Goal: Task Accomplishment & Management: Manage account settings

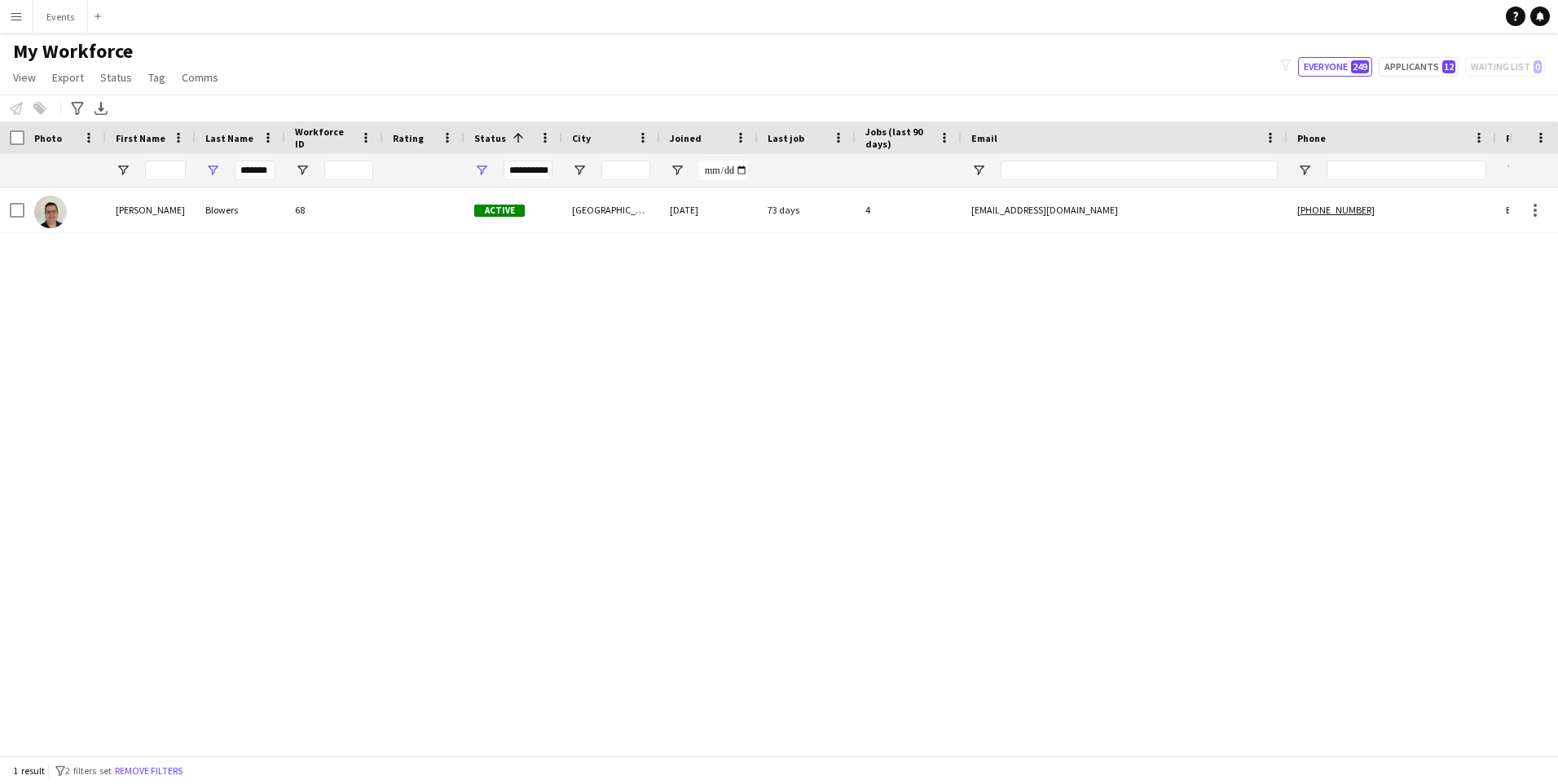
click at [14, 5] on button "Menu" at bounding box center [16, 16] width 32 height 32
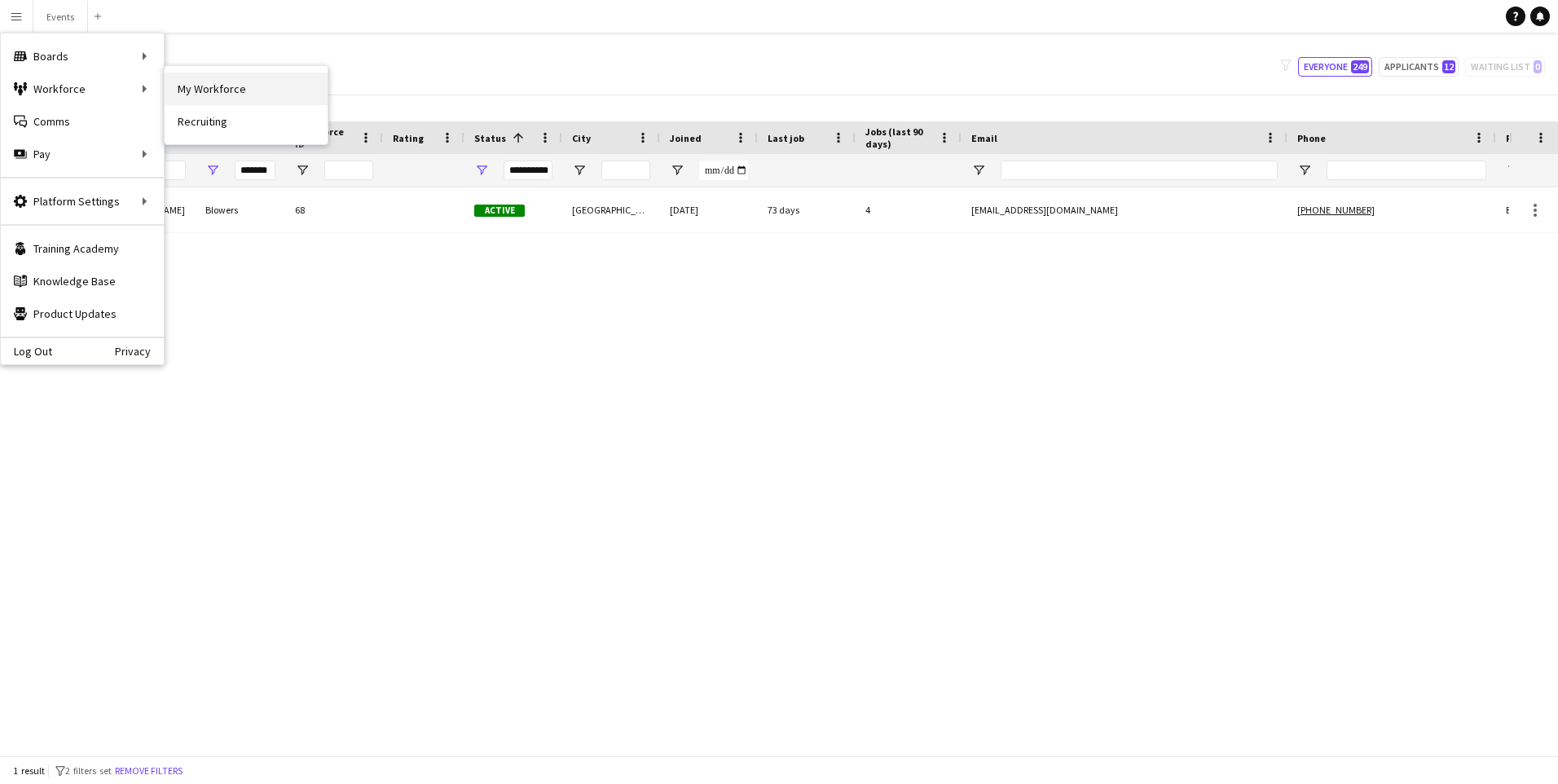
click at [189, 88] on link "My Workforce" at bounding box center [246, 88] width 163 height 32
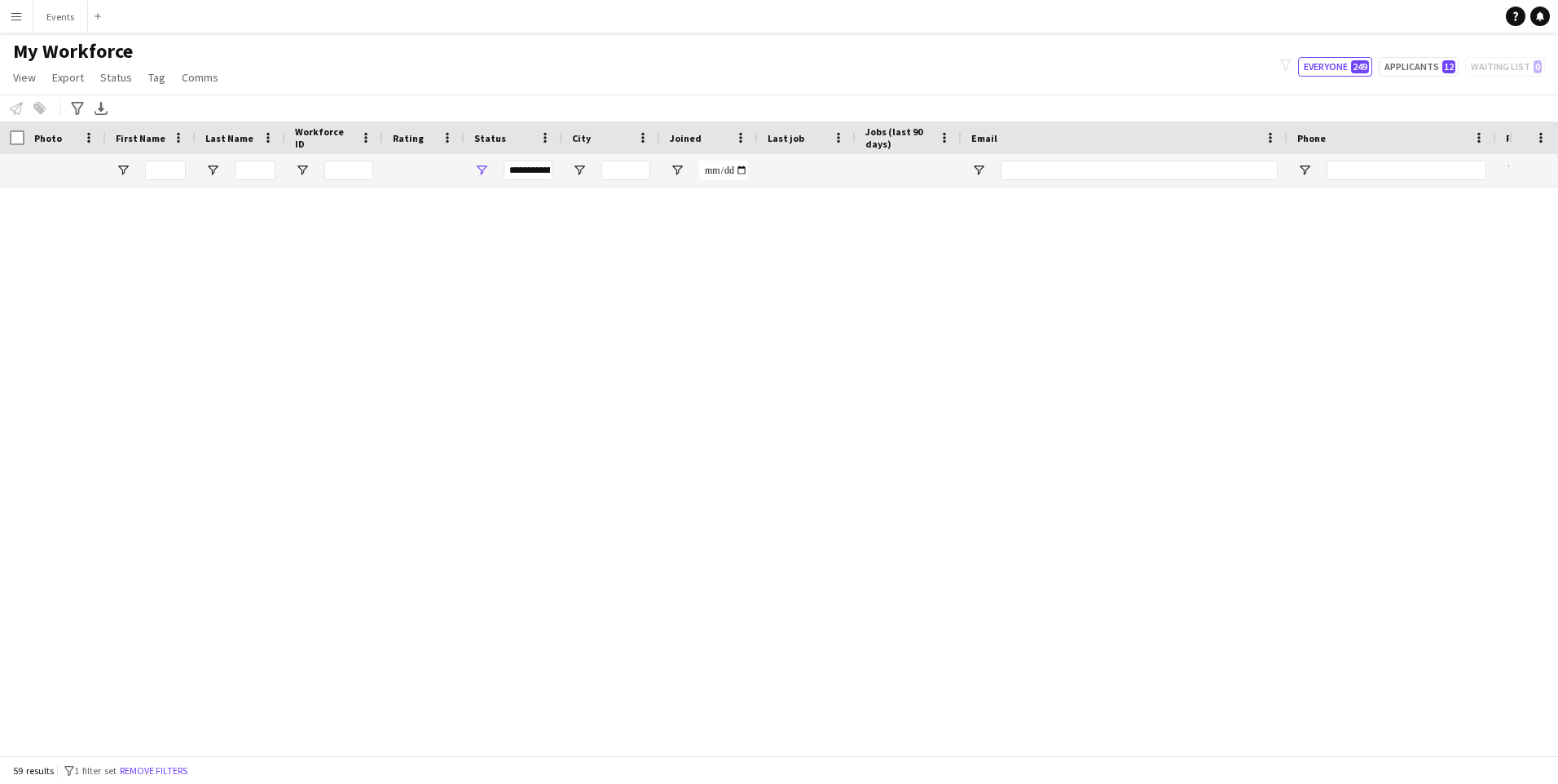
click at [246, 163] on div "Workforce Details Photo First Name" at bounding box center [779, 439] width 1558 height 634
type input "*******"
type input "**********"
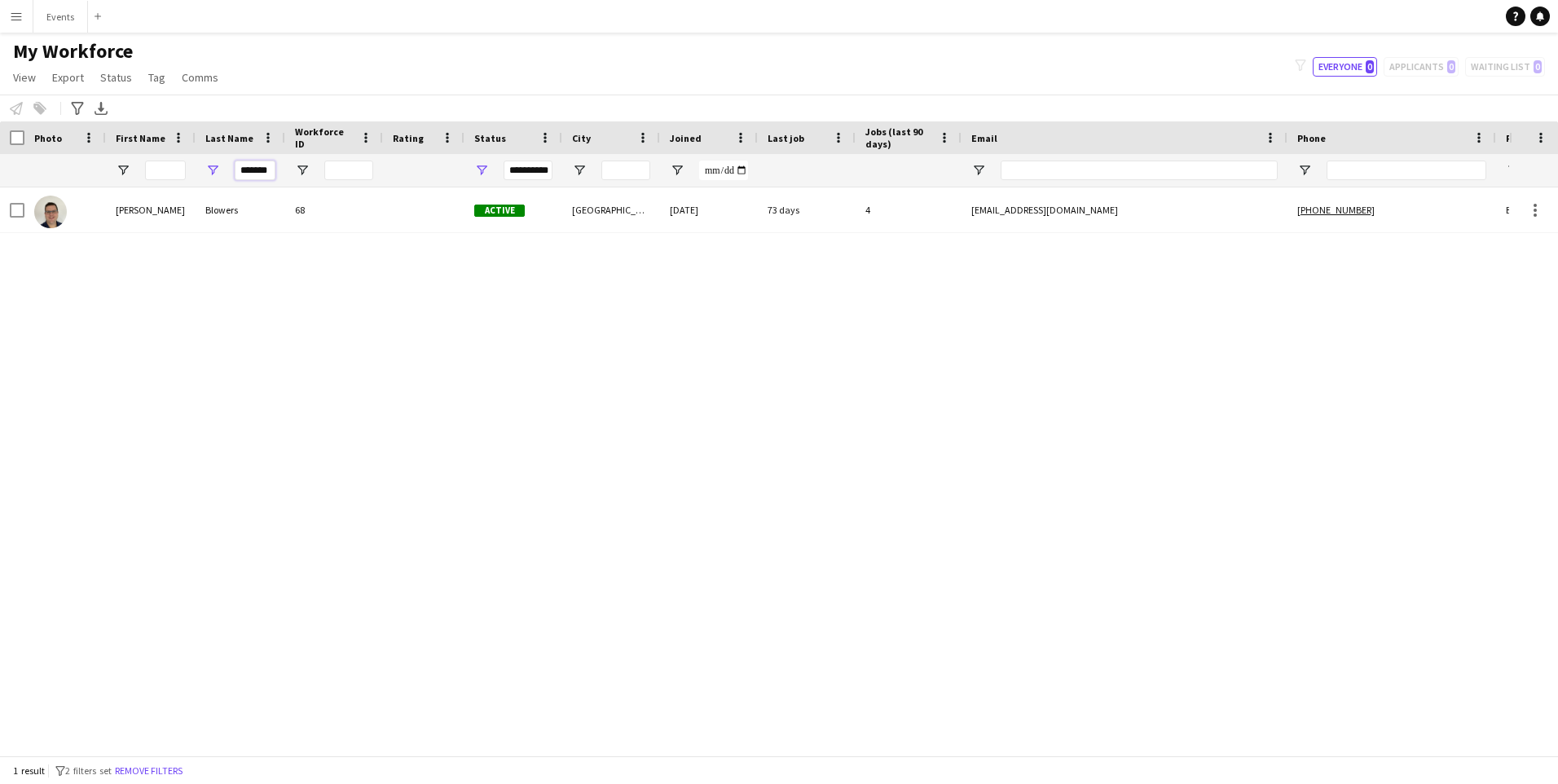
click at [258, 167] on input "*******" at bounding box center [255, 170] width 41 height 20
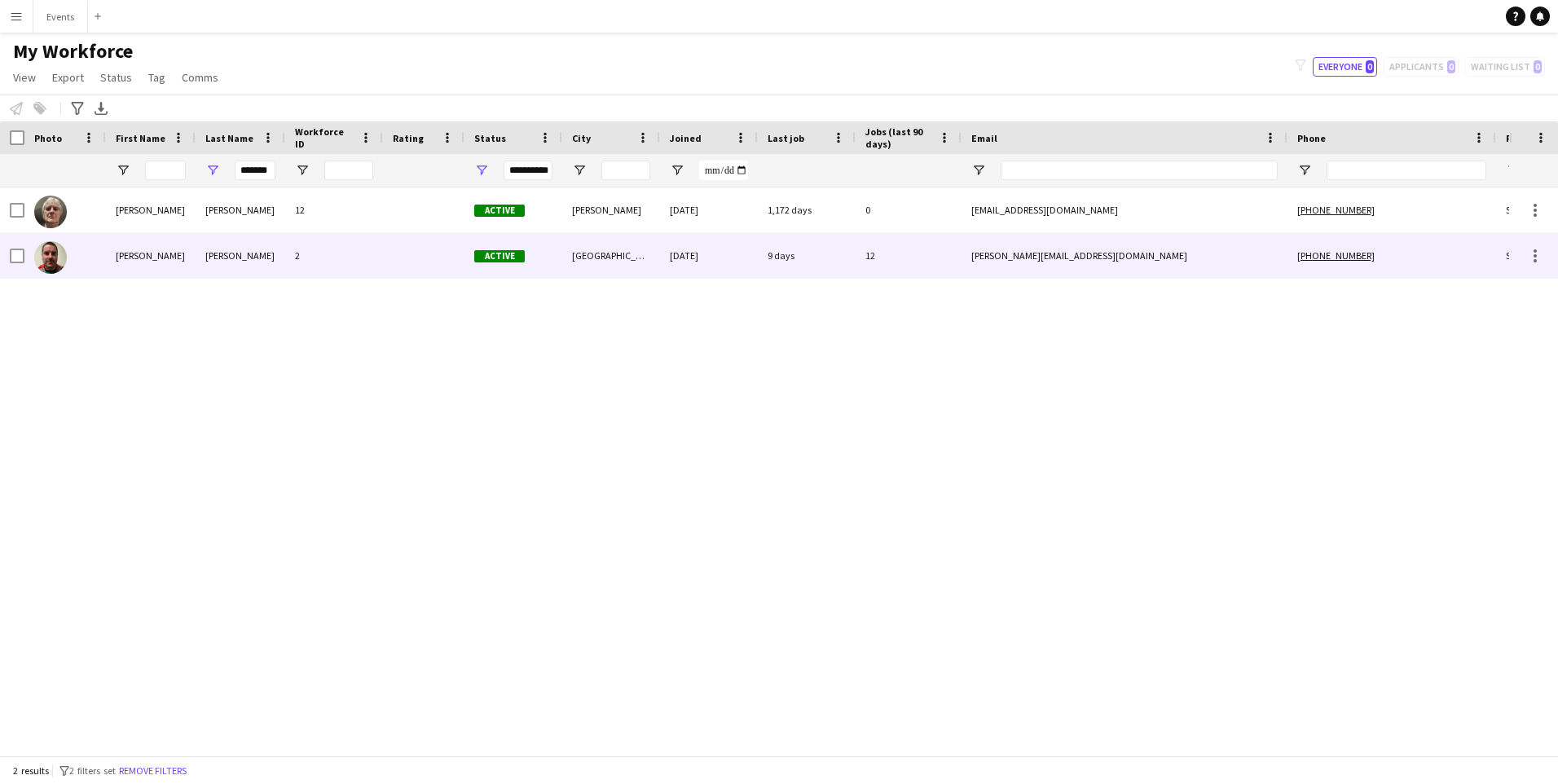
drag, startPoint x: 241, startPoint y: 255, endPoint x: 524, endPoint y: 414, distance: 324.6
click at [241, 256] on div "Wilmore" at bounding box center [240, 255] width 89 height 45
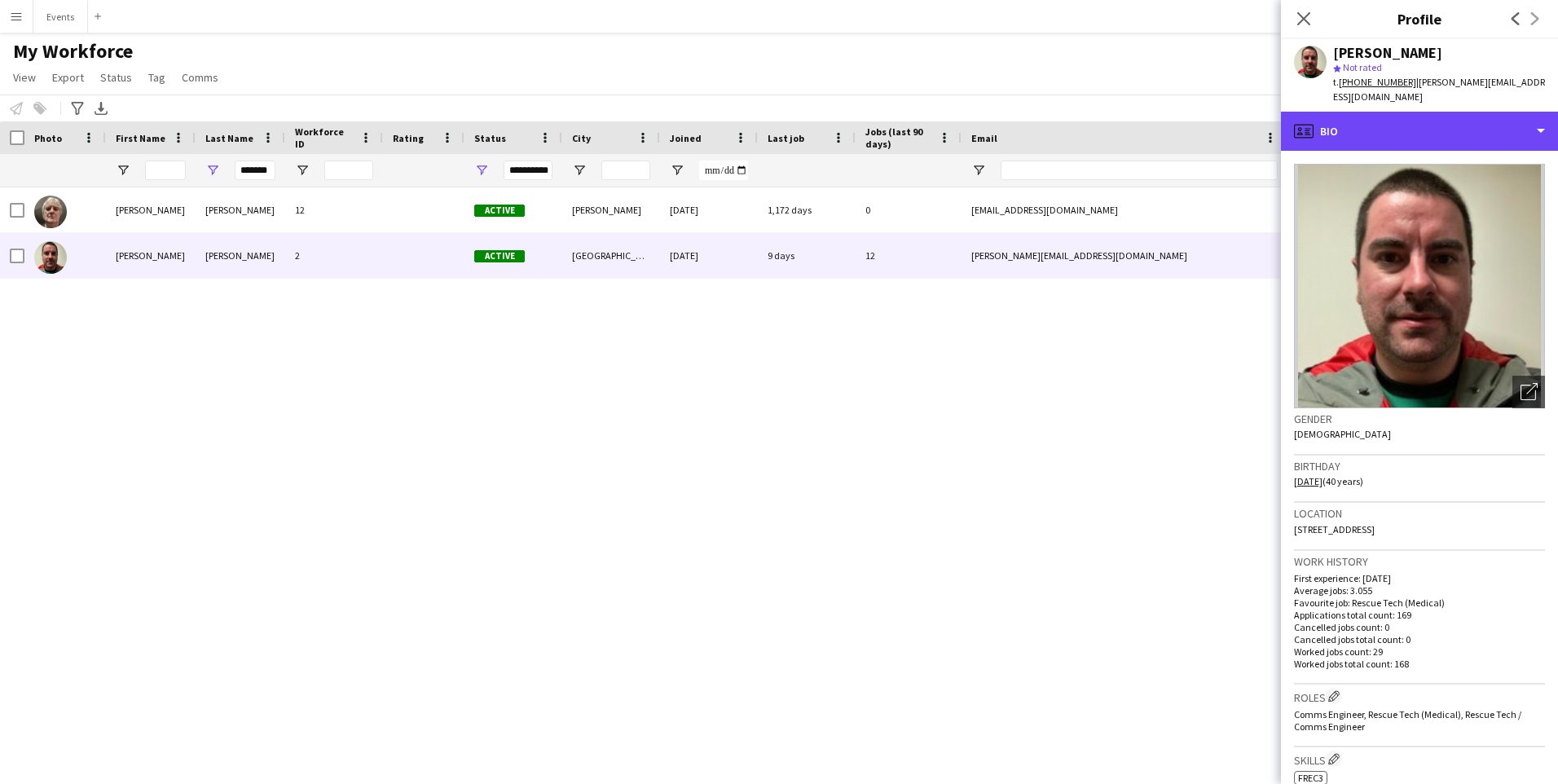
drag, startPoint x: 1381, startPoint y: 125, endPoint x: 1396, endPoint y: 190, distance: 66.7
click at [1381, 127] on div "profile Bio" at bounding box center [1419, 130] width 277 height 39
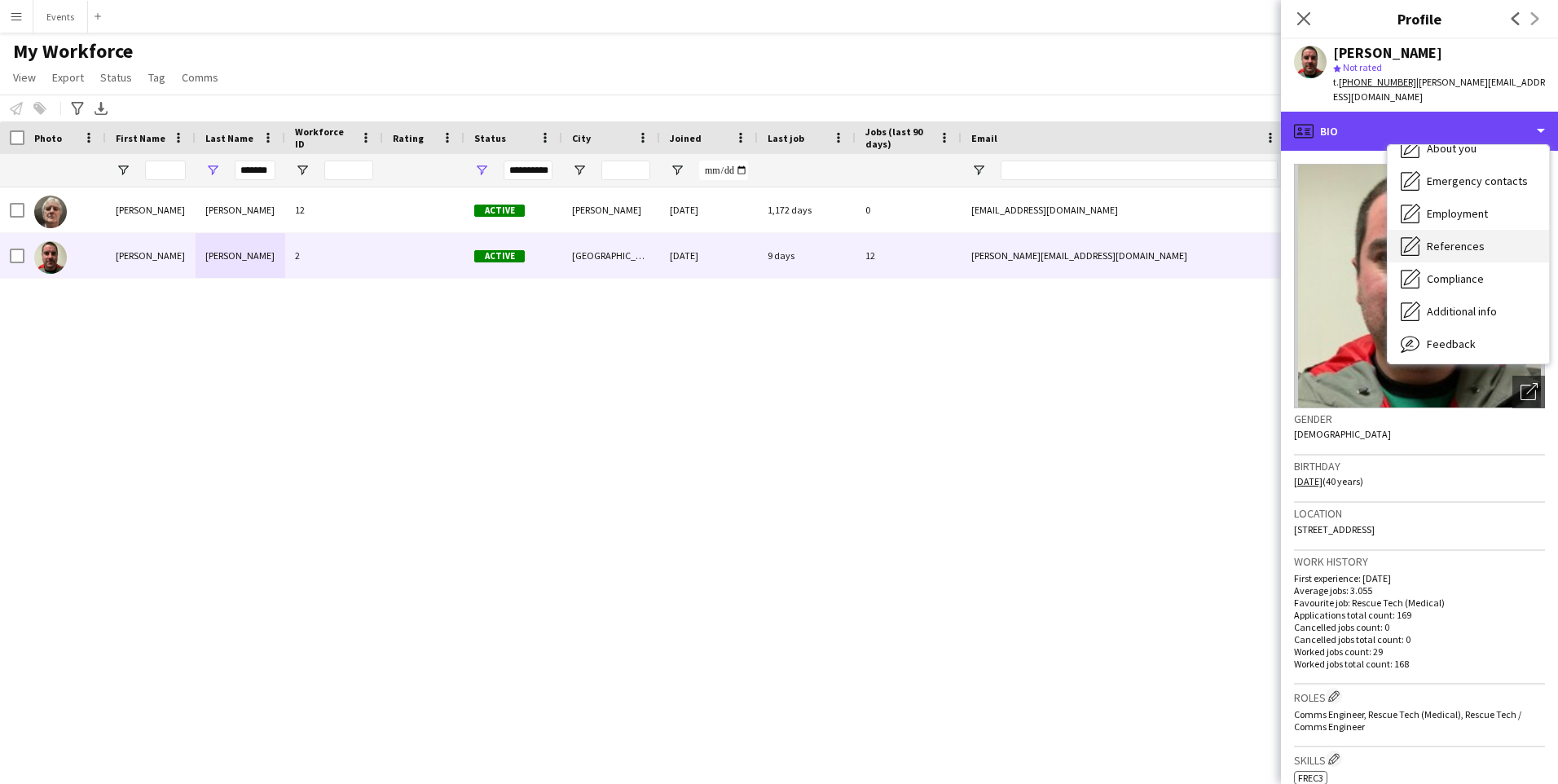
scroll to position [121, 0]
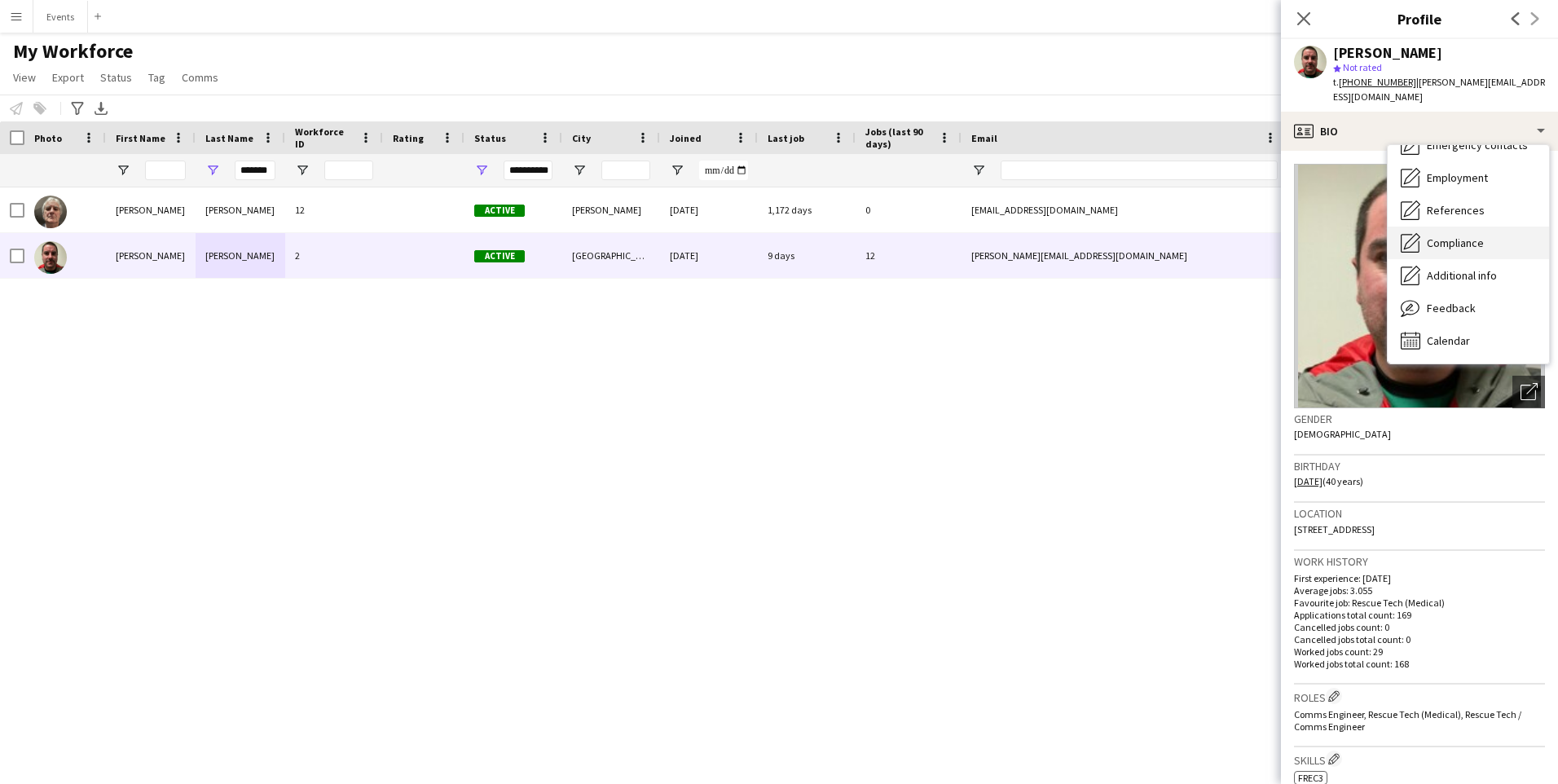
click at [1449, 243] on span "Compliance" at bounding box center [1455, 242] width 57 height 14
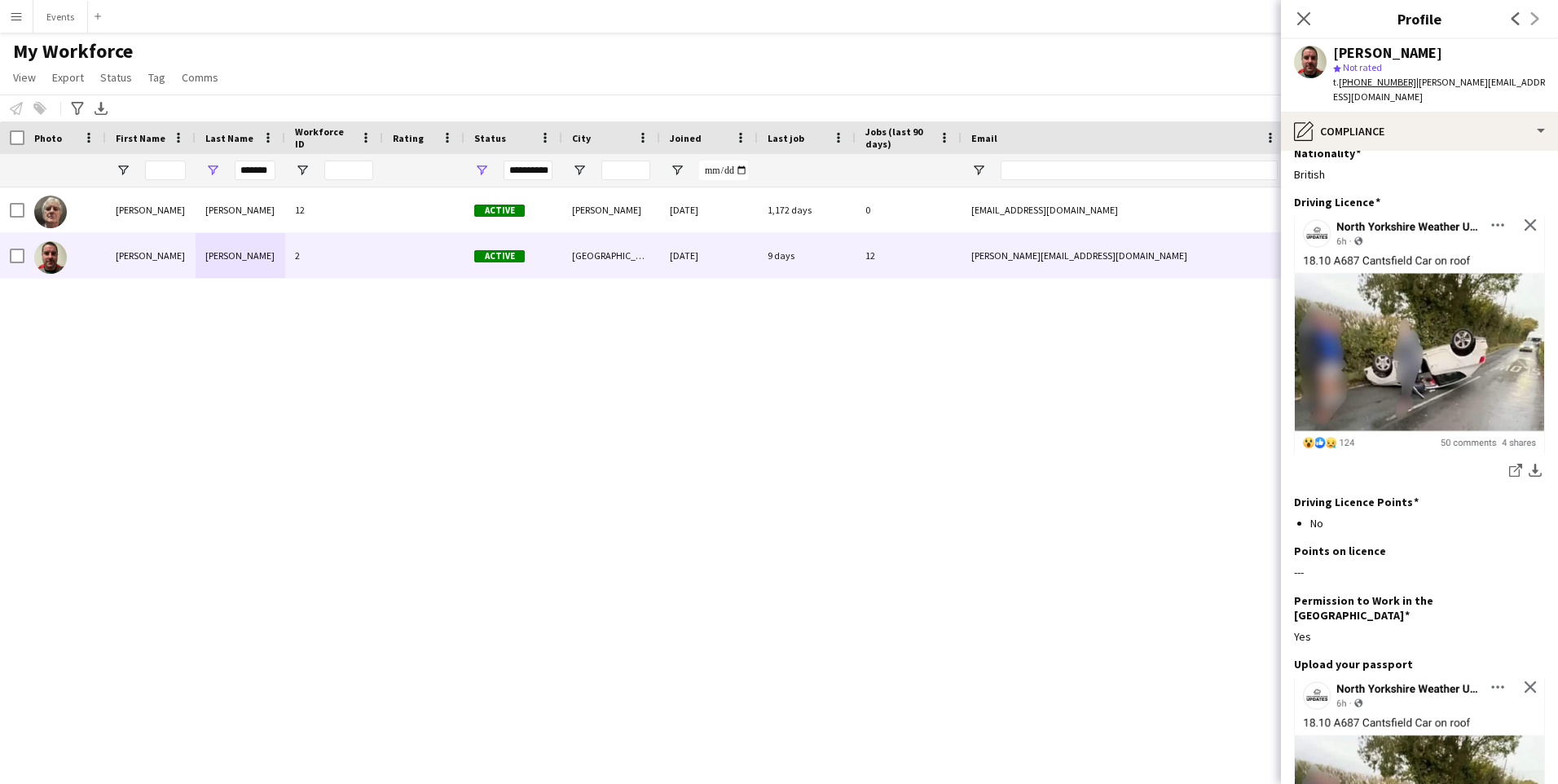
scroll to position [8, 0]
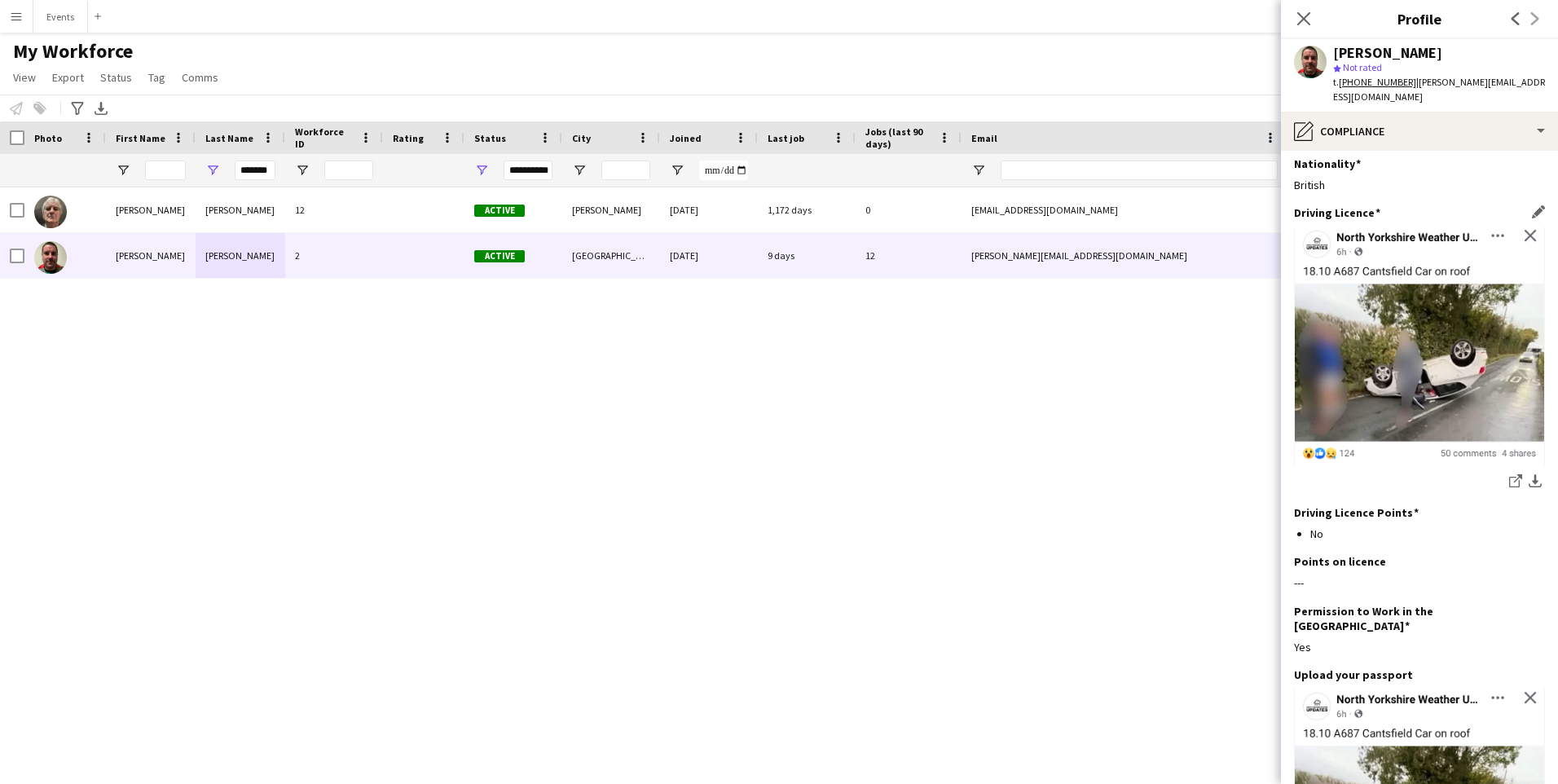
click at [1519, 242] on img at bounding box center [1420, 345] width 251 height 239
click at [1511, 240] on img at bounding box center [1420, 345] width 251 height 239
click at [1520, 245] on img at bounding box center [1420, 345] width 251 height 239
click at [1532, 212] on app-icon "Edit this field" at bounding box center [1539, 212] width 13 height 13
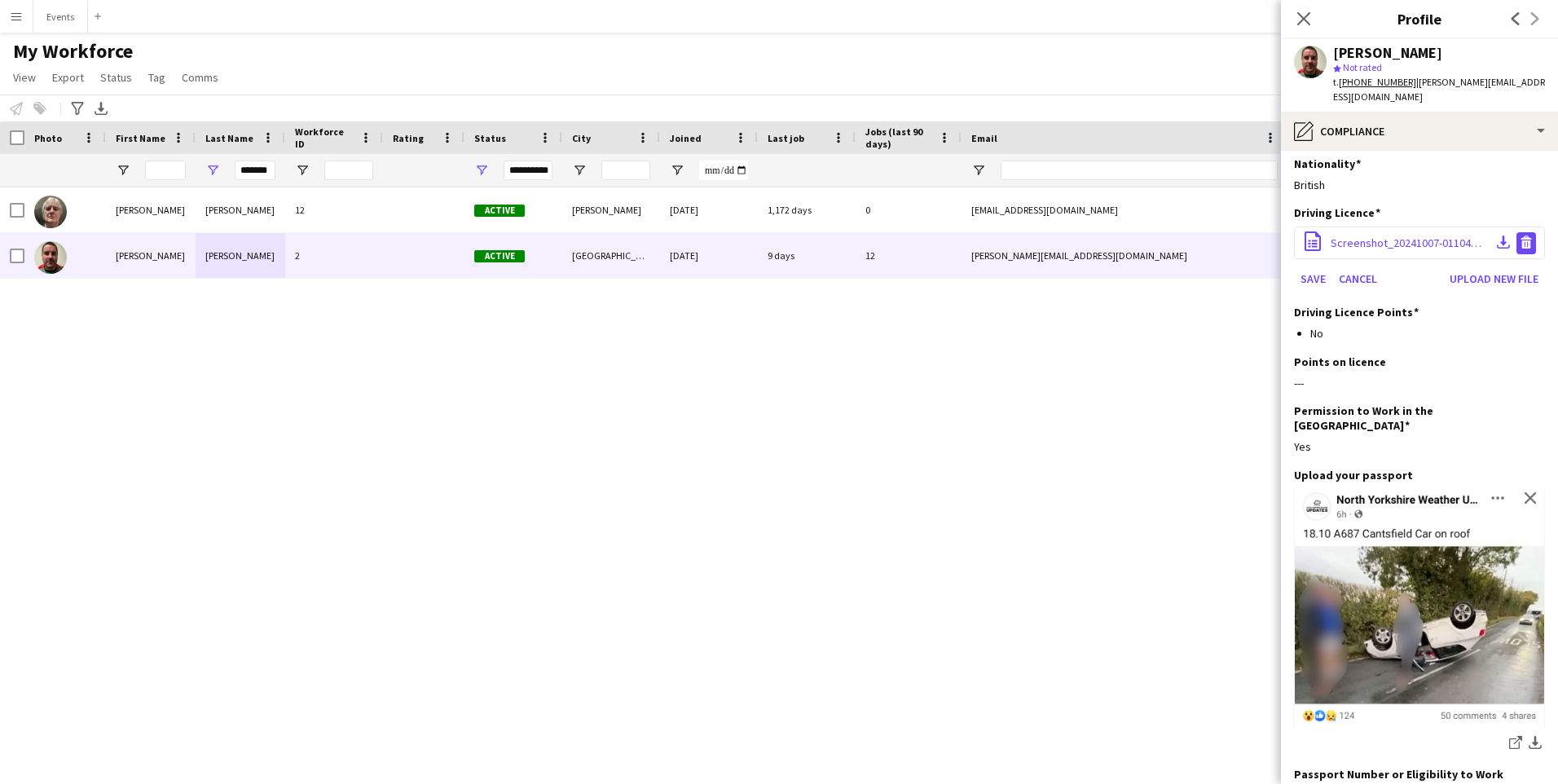
click at [1522, 246] on button "Delete file" at bounding box center [1526, 243] width 20 height 22
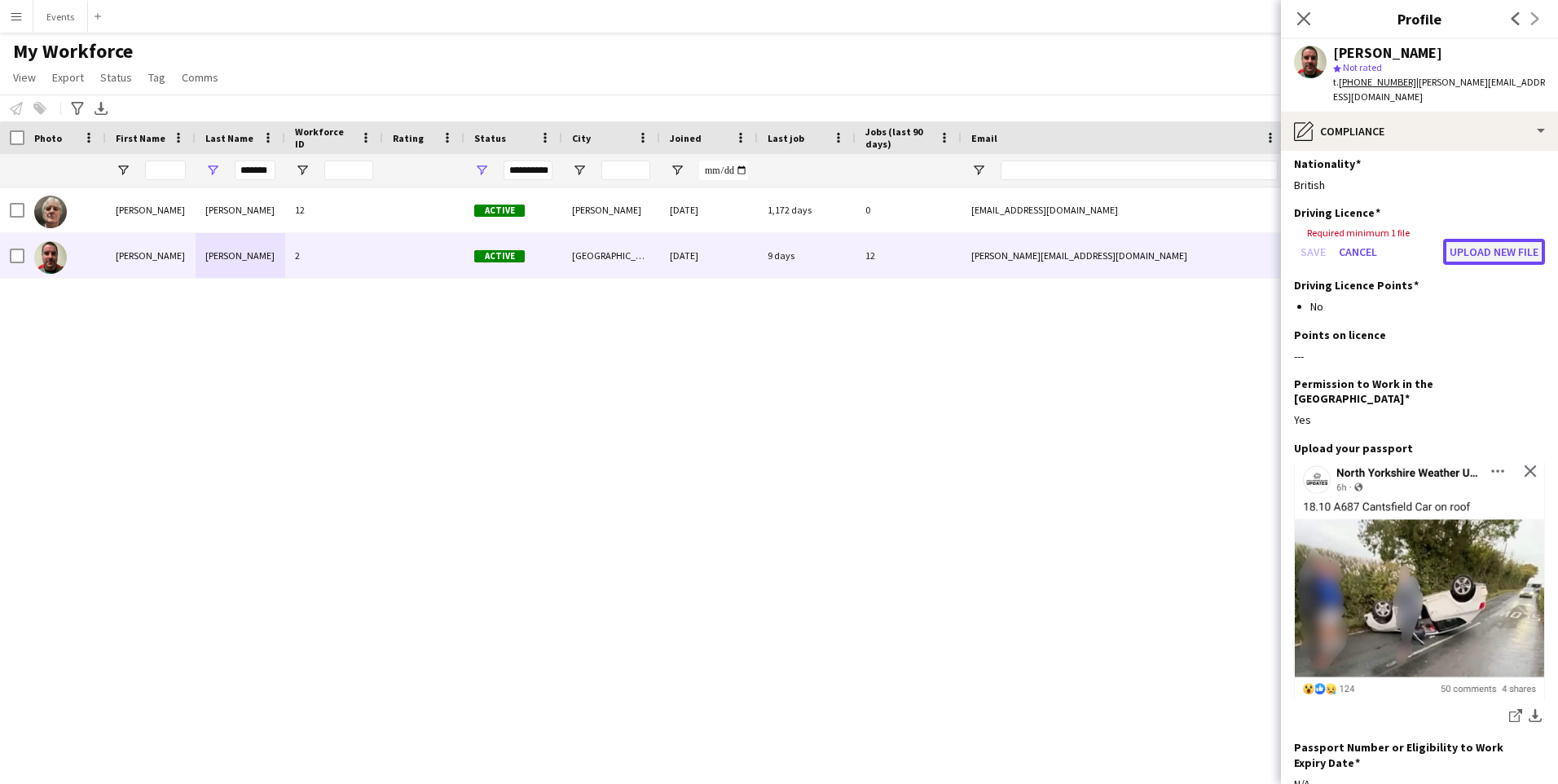
click at [1489, 254] on button "Upload new file" at bounding box center [1493, 251] width 102 height 26
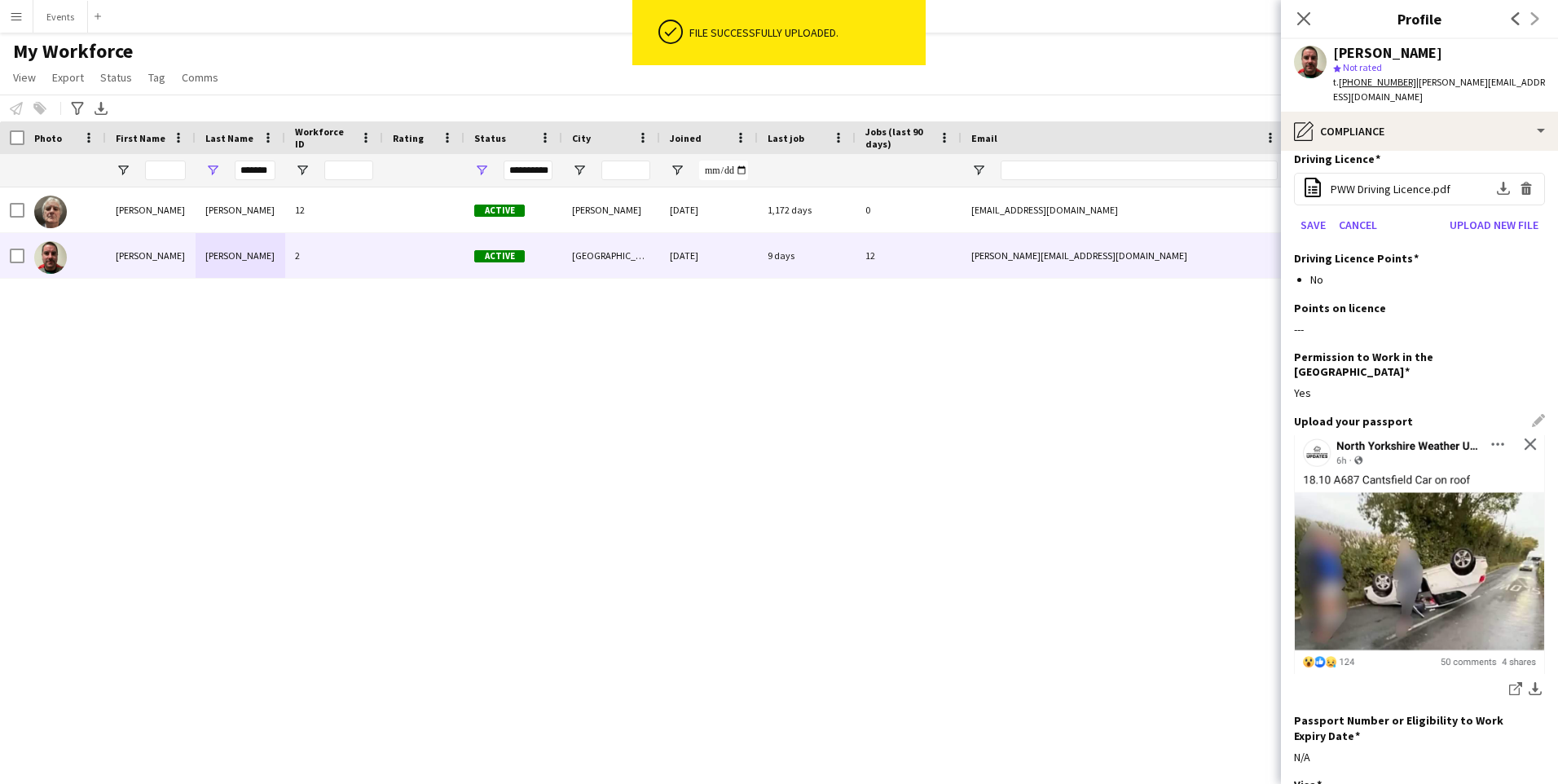
scroll to position [88, 0]
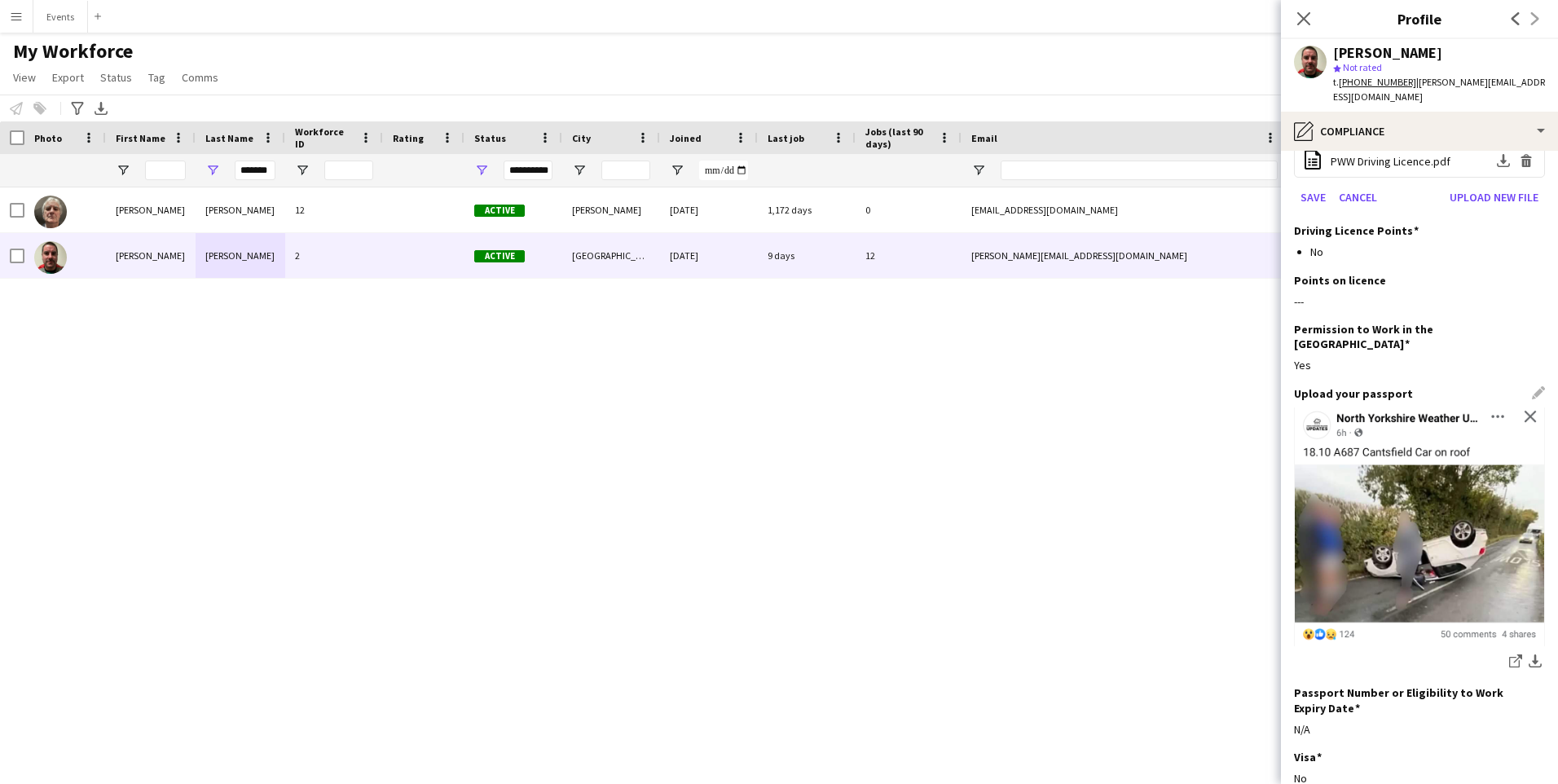
click at [1523, 386] on div "Upload your passport Edit this field" at bounding box center [1420, 393] width 251 height 14
click at [1528, 386] on div "Upload your passport Edit this field" at bounding box center [1420, 393] width 251 height 14
click at [1385, 386] on h3 "Upload your passport" at bounding box center [1353, 393] width 119 height 14
click at [1535, 376] on app-section-data-types "Nationality Edit this field British Driving Licence office-file-sheet PWW Drivi…" at bounding box center [1419, 466] width 277 height 633
click at [1522, 407] on img at bounding box center [1420, 526] width 251 height 239
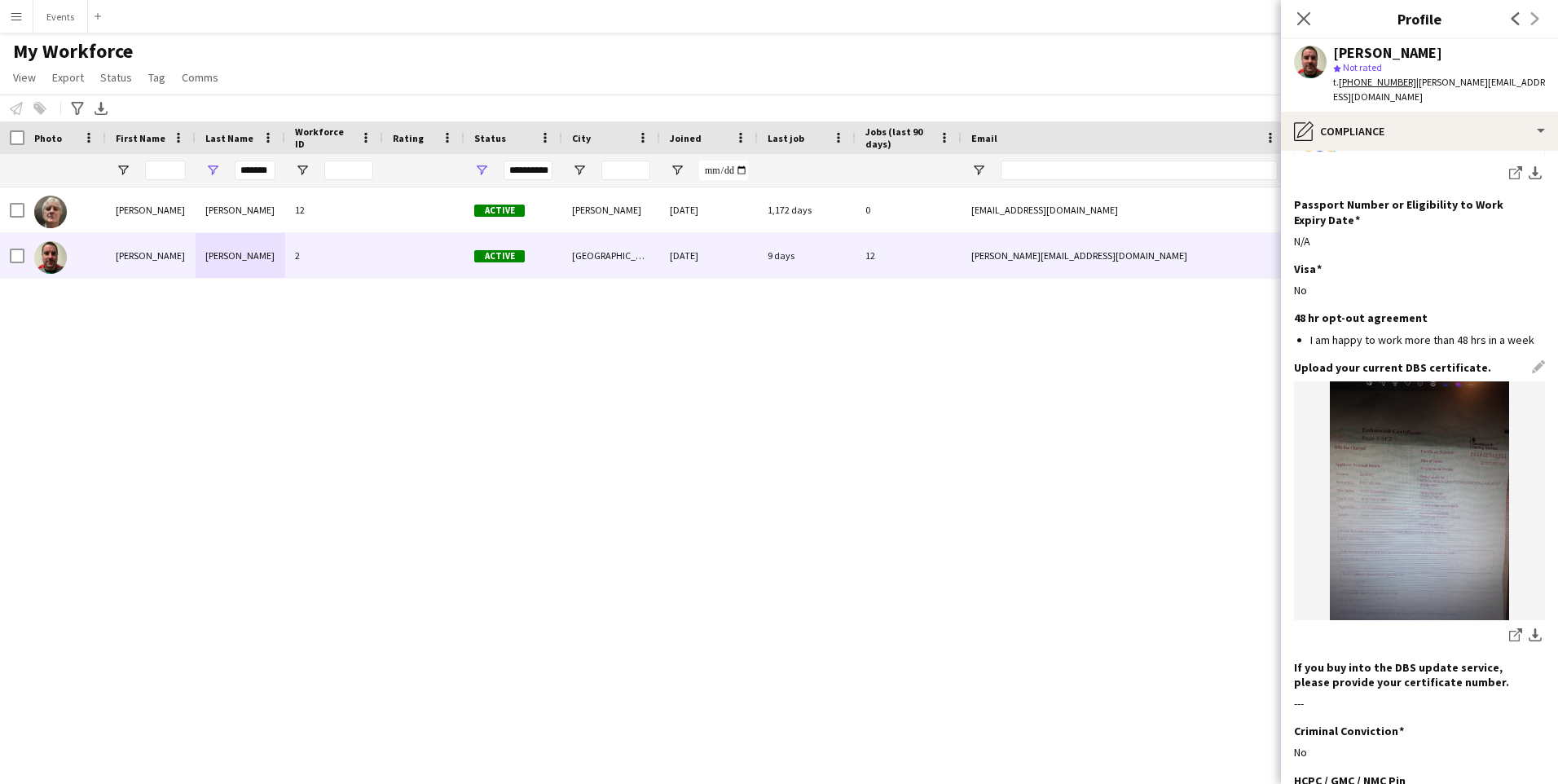
scroll to position [578, 0]
click at [1525, 360] on div "Upload your current DBS certificate. Edit this field" at bounding box center [1420, 366] width 251 height 14
drag, startPoint x: 1415, startPoint y: 419, endPoint x: 1424, endPoint y: 417, distance: 9.2
click at [1418, 419] on img at bounding box center [1420, 500] width 251 height 239
click at [1491, 626] on div "share-external-link-1 download-bottom" at bounding box center [1420, 636] width 251 height 20
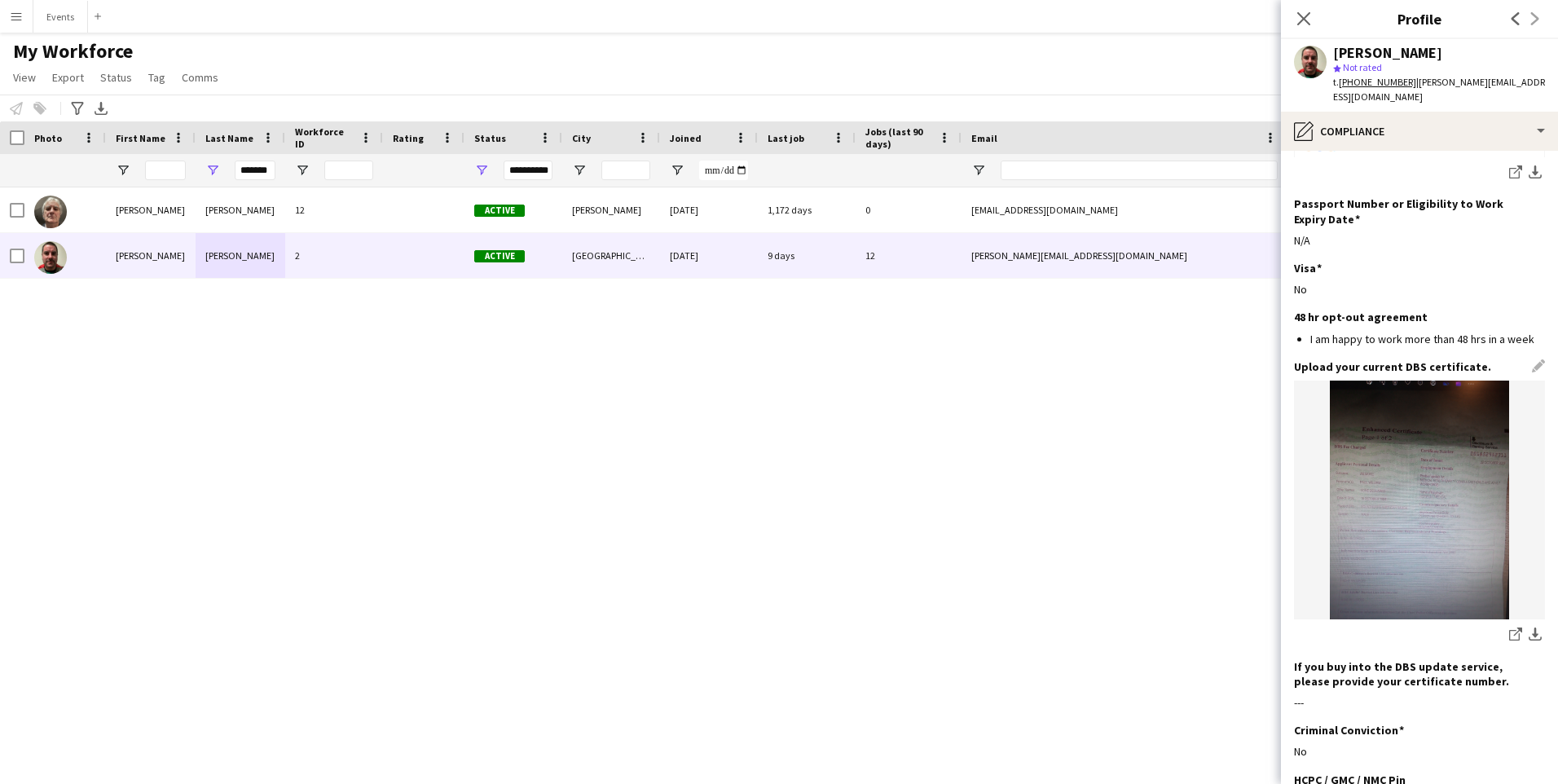
drag, startPoint x: 1312, startPoint y: 364, endPoint x: 1321, endPoint y: 363, distance: 9.1
click at [1318, 368] on div "Upload your current DBS certificate. Edit this field share-external-link-1 down…" at bounding box center [1420, 509] width 251 height 300
click at [1329, 343] on div "48 hr opt-out agreement Edit this field I am happy to work more than 48 hrs in …" at bounding box center [1420, 333] width 251 height 49
click at [1330, 360] on h3 "Upload your current DBS certificate." at bounding box center [1392, 366] width 197 height 14
click at [1529, 360] on div "Upload your current DBS certificate. Edit this field" at bounding box center [1420, 366] width 251 height 14
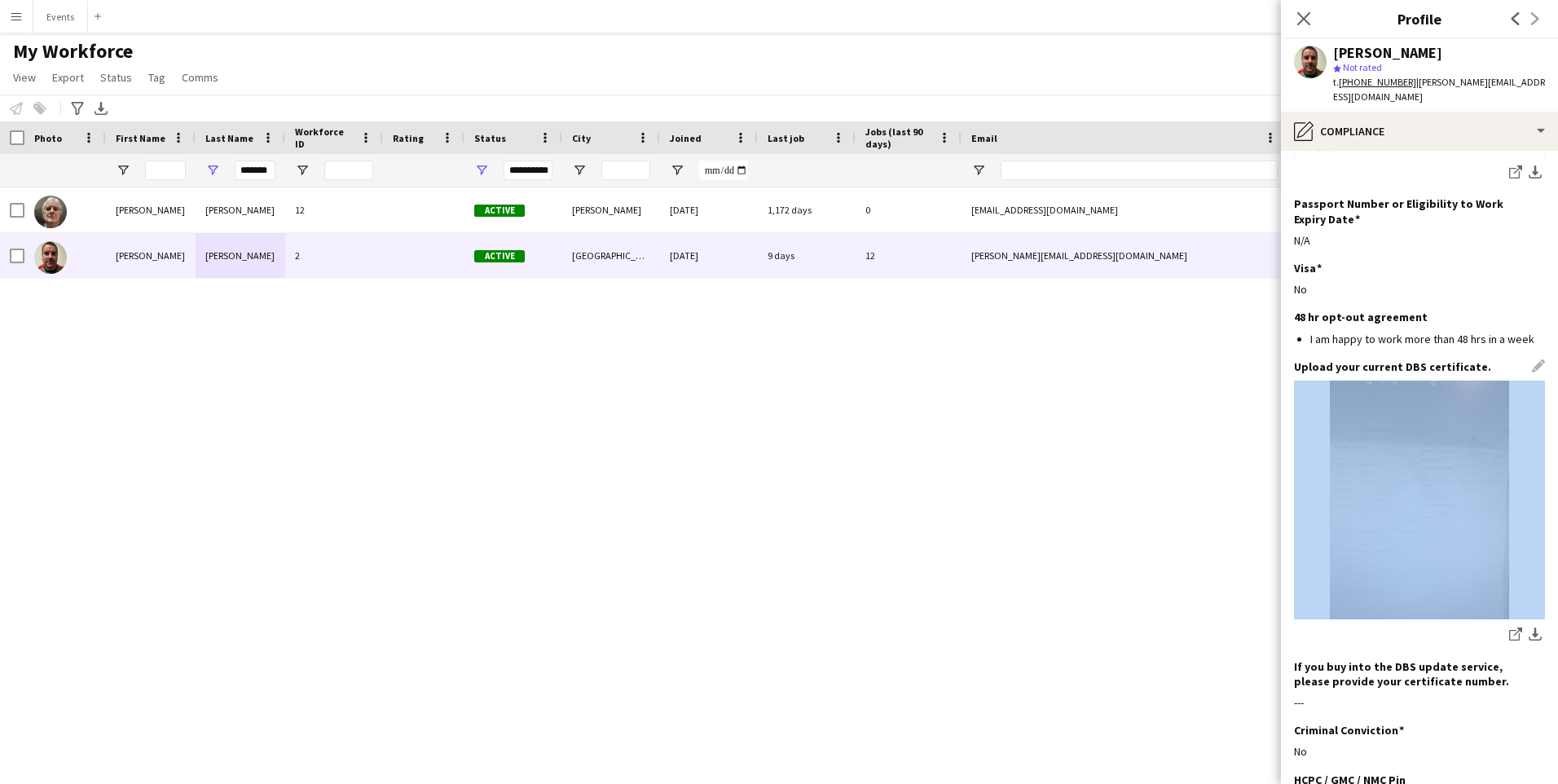
click at [1528, 360] on div "Upload your current DBS certificate. Edit this field" at bounding box center [1420, 366] width 251 height 14
click at [1526, 360] on div "Upload your current DBS certificate. Edit this field" at bounding box center [1420, 366] width 251 height 14
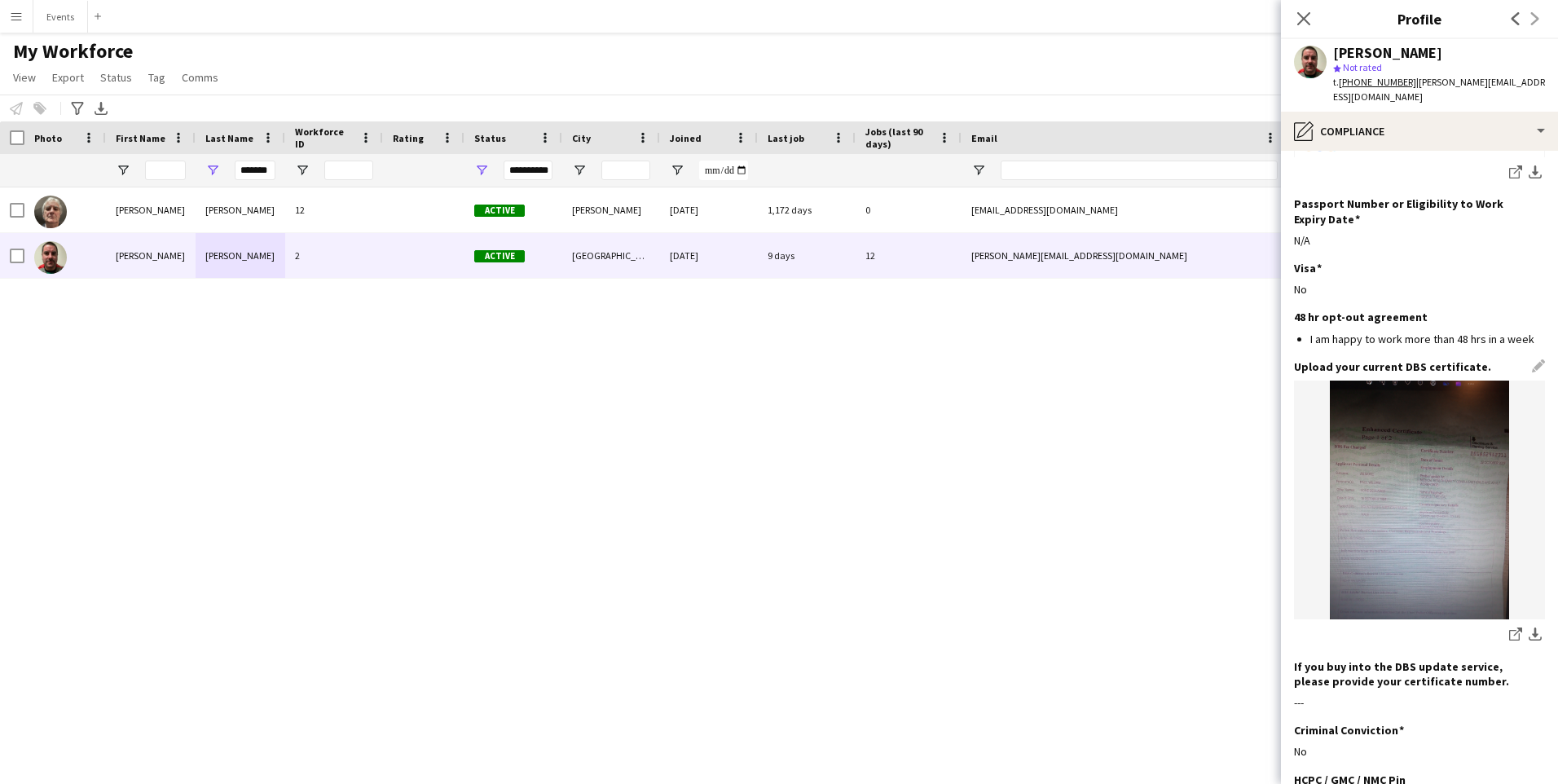
click at [1522, 360] on div "Upload your current DBS certificate. Edit this field" at bounding box center [1420, 366] width 251 height 14
click at [1459, 360] on h3 "Upload your current DBS certificate." at bounding box center [1392, 366] width 197 height 14
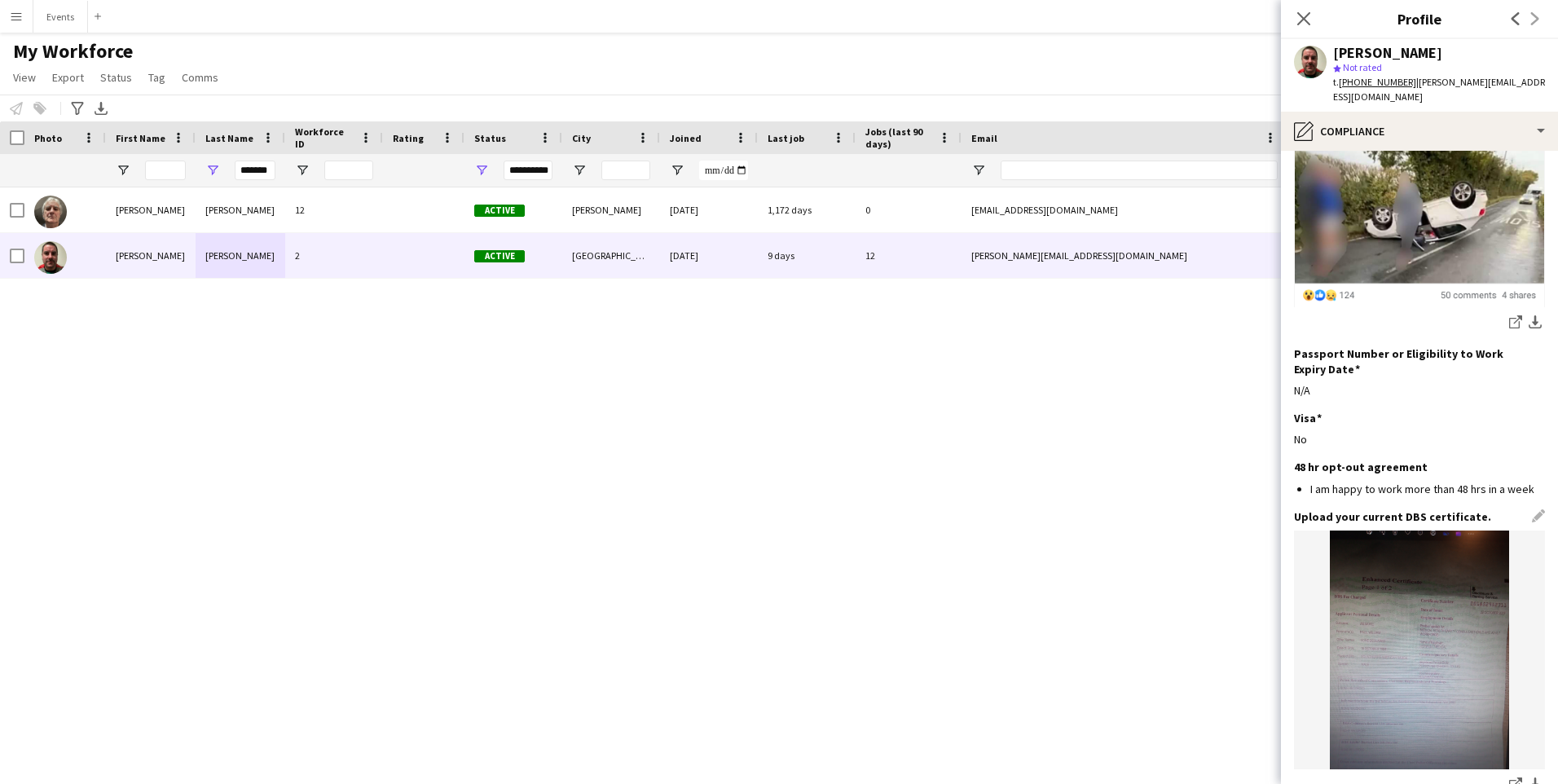
scroll to position [252, 0]
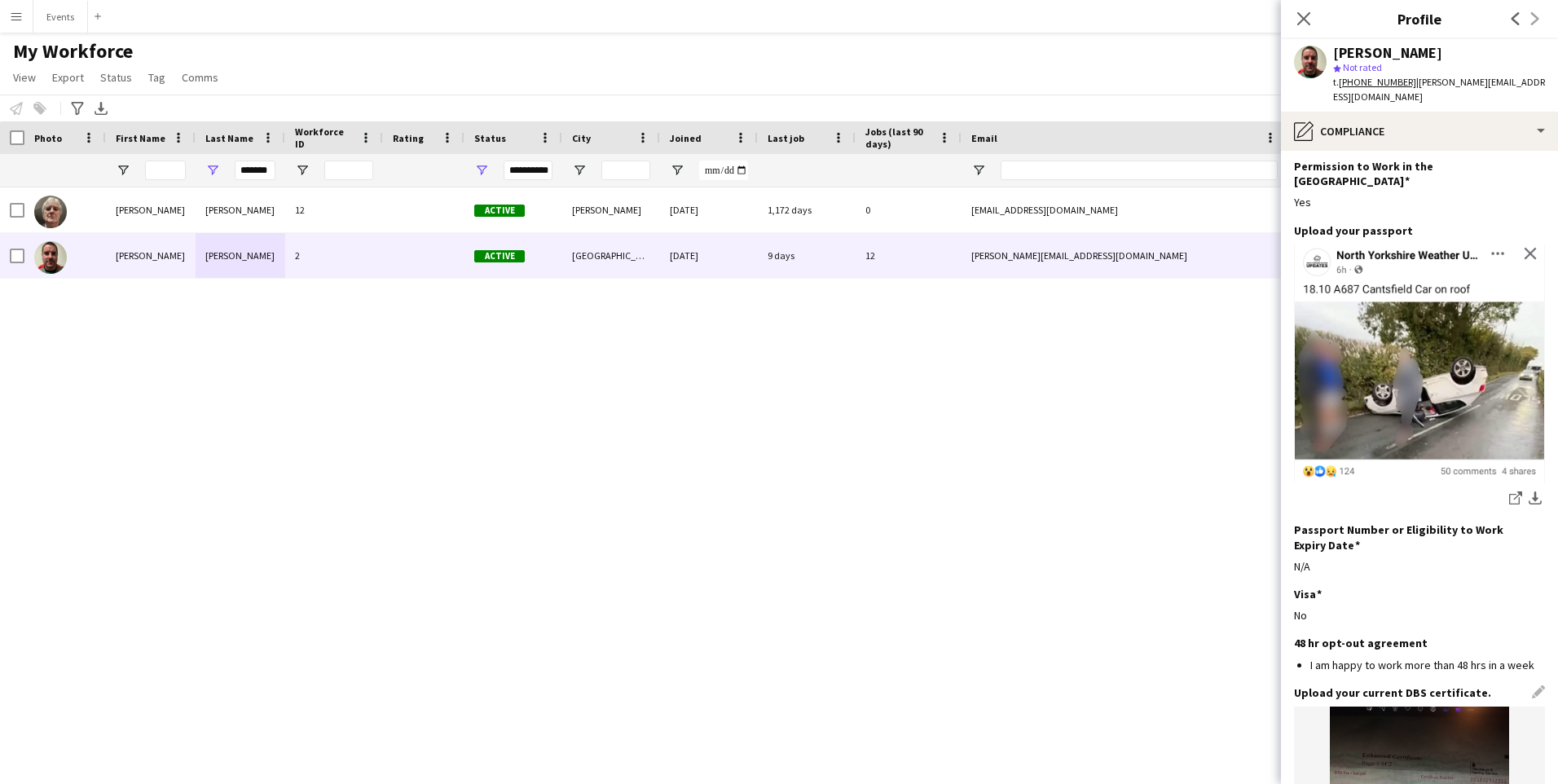
click at [1438, 685] on h3 "Upload your current DBS certificate." at bounding box center [1392, 692] width 197 height 14
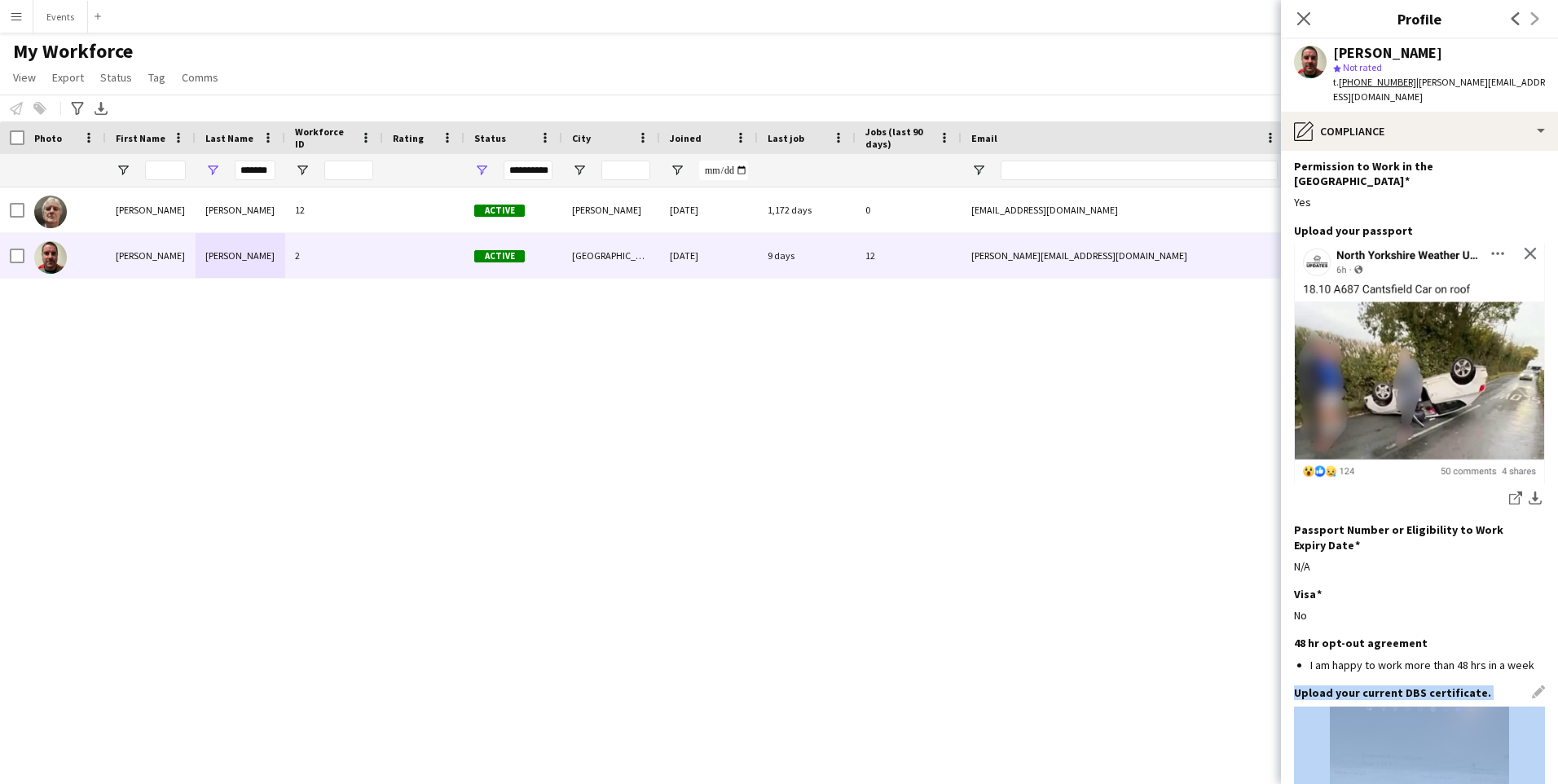
click at [1438, 685] on h3 "Upload your current DBS certificate." at bounding box center [1392, 692] width 197 height 14
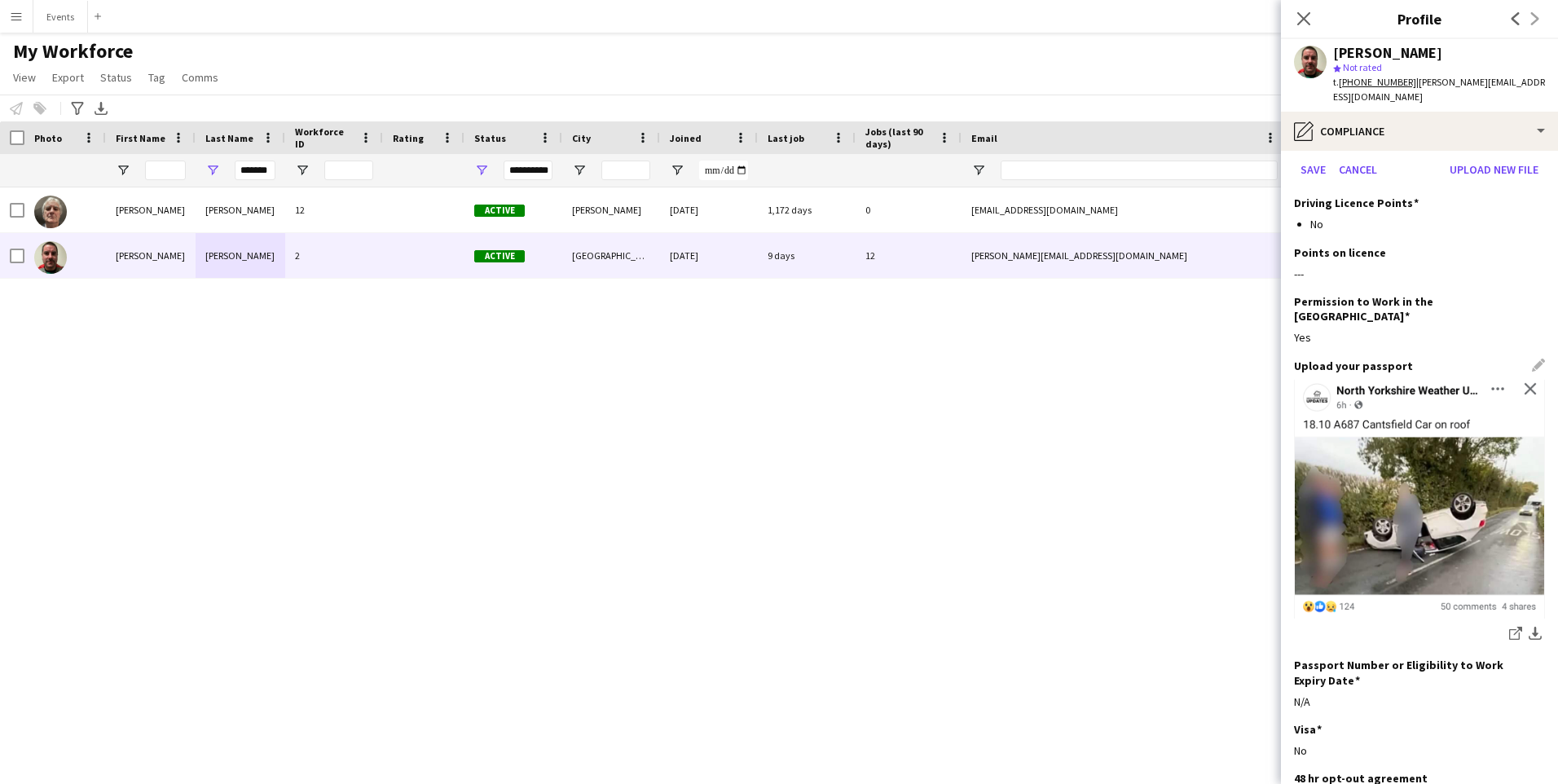
scroll to position [0, 0]
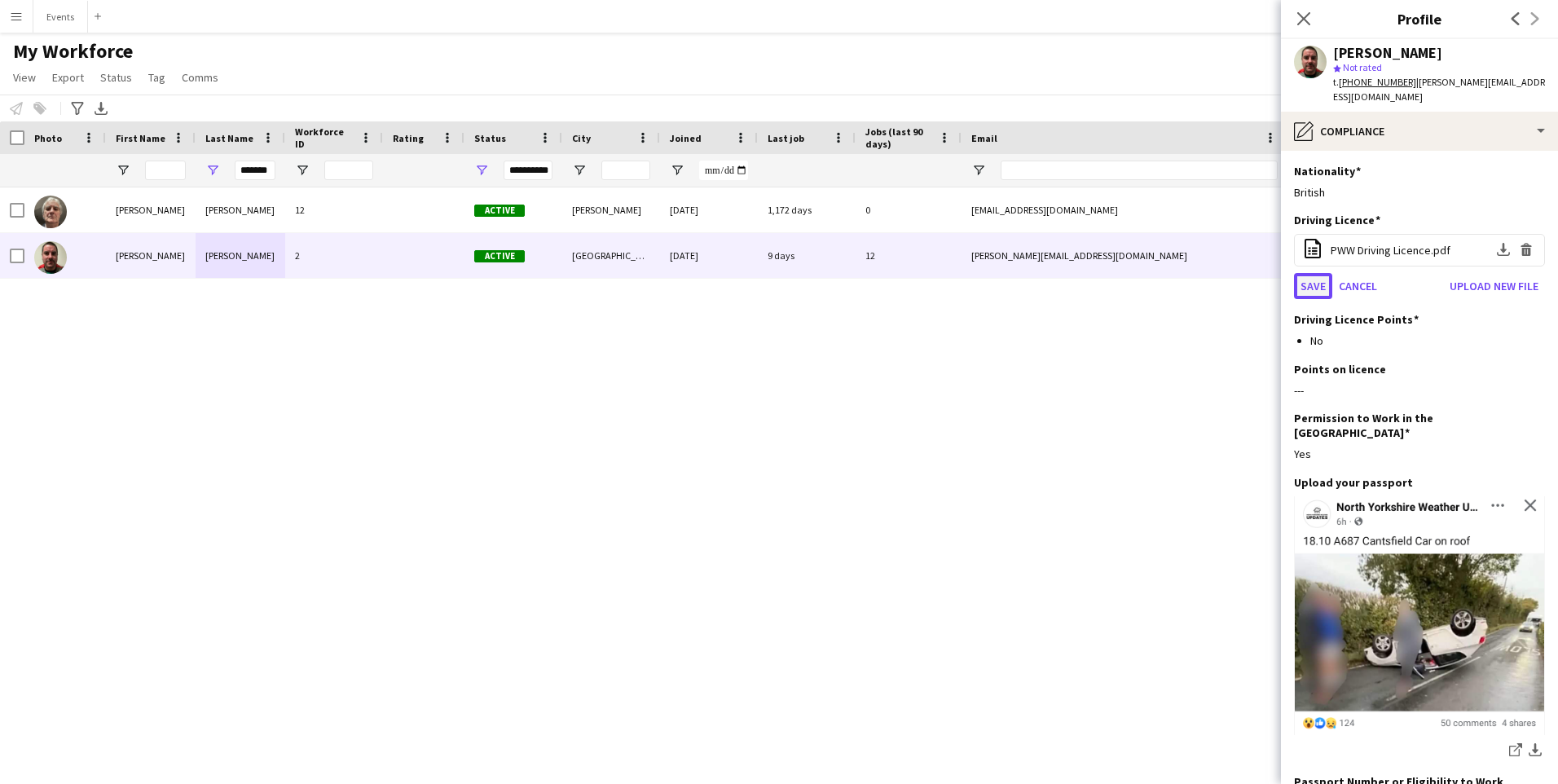
click at [1310, 276] on button "Save" at bounding box center [1313, 285] width 38 height 26
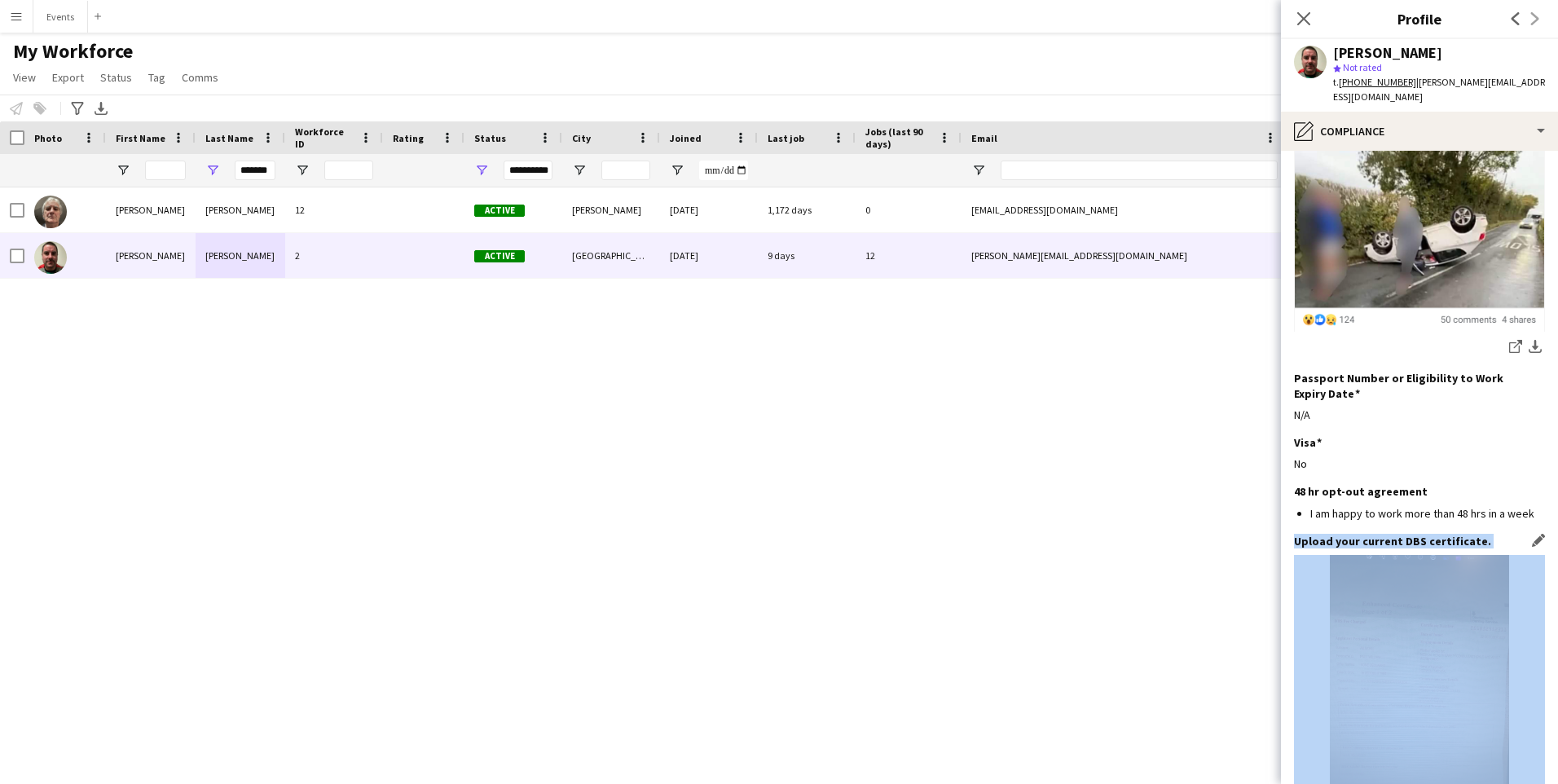
scroll to position [407, 0]
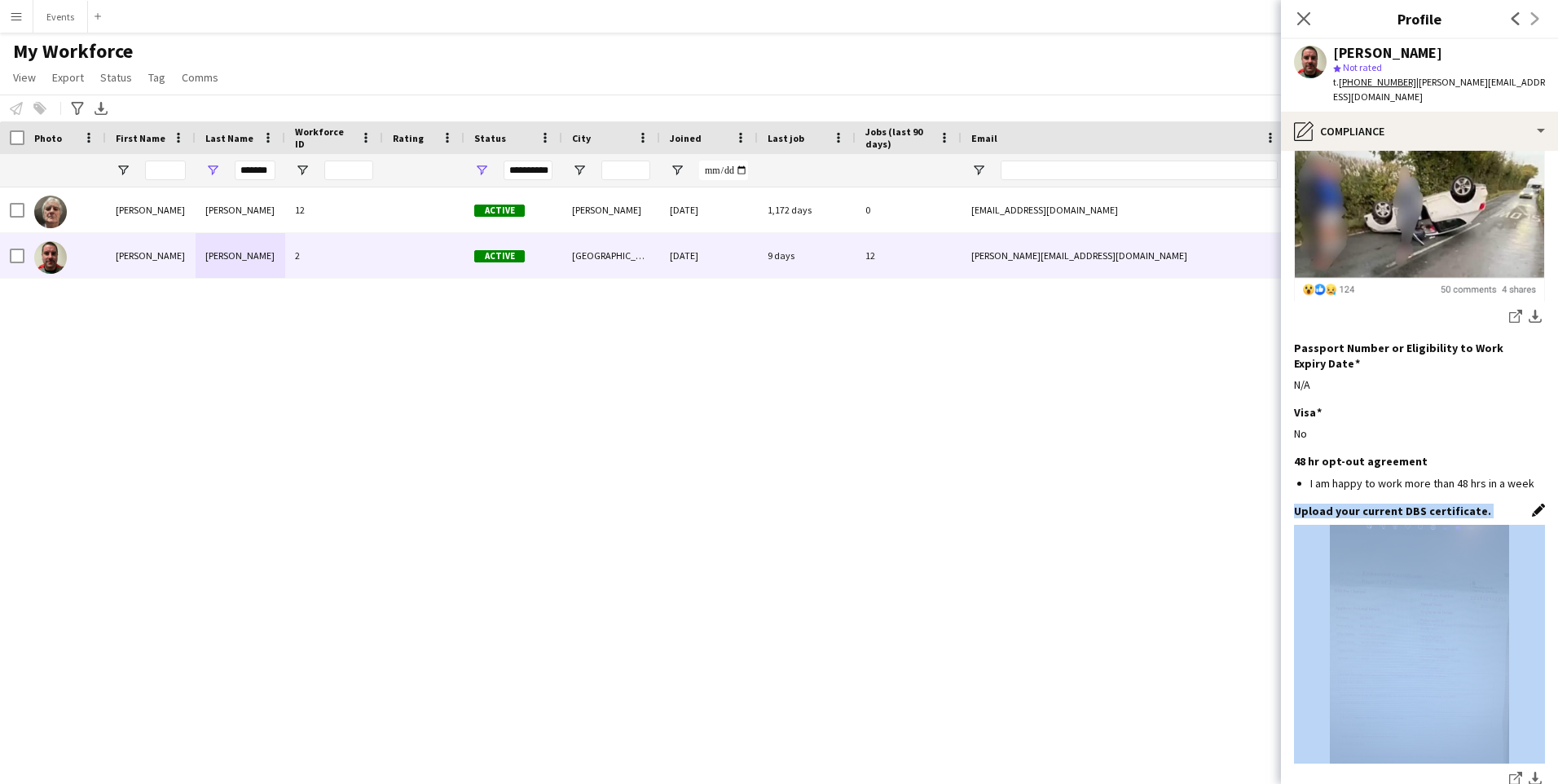
click at [1532, 503] on app-icon "Edit this field" at bounding box center [1539, 510] width 13 height 13
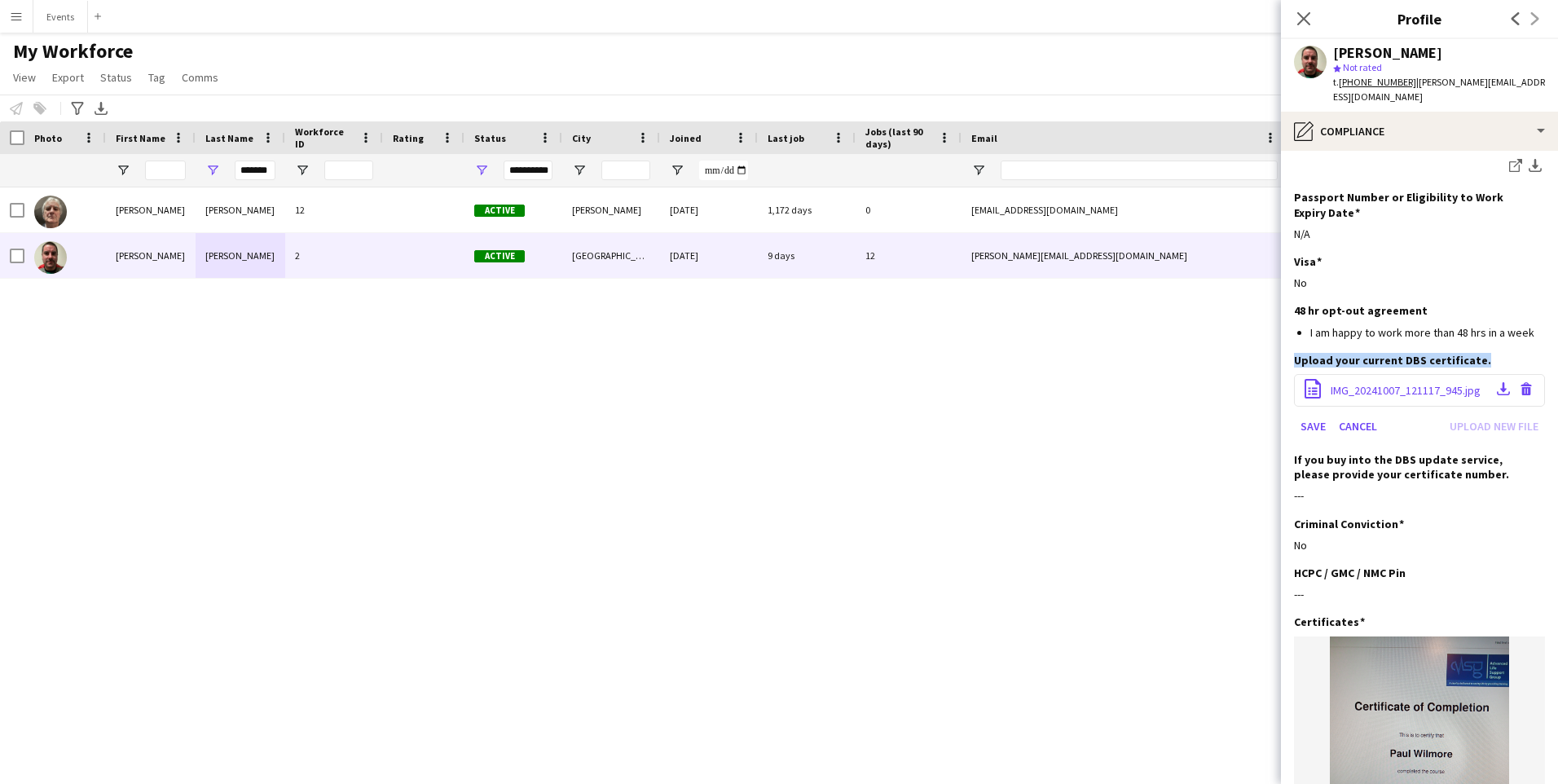
scroll to position [570, 0]
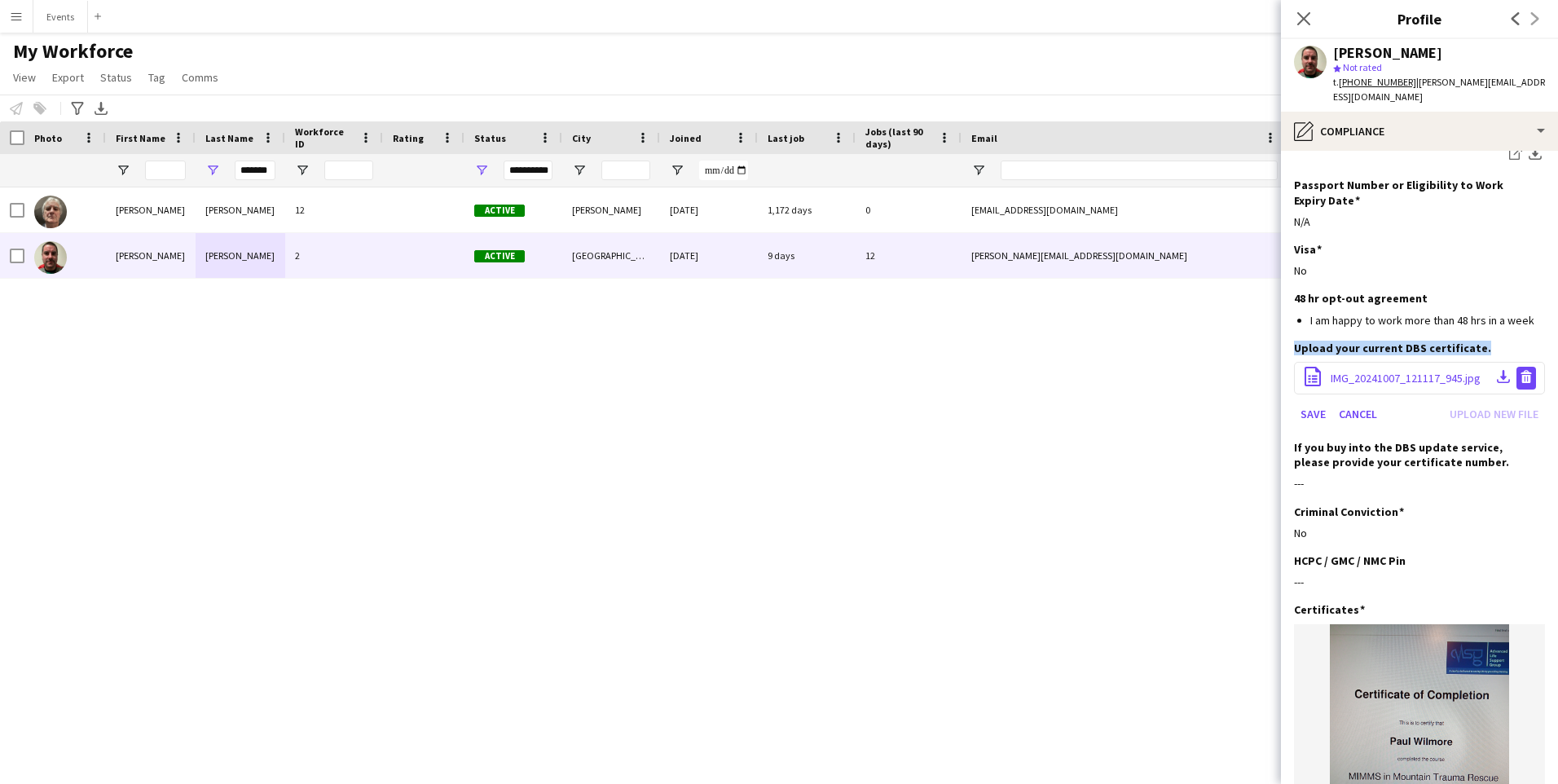
click at [1520, 370] on app-icon "Delete file" at bounding box center [1527, 378] width 13 height 15
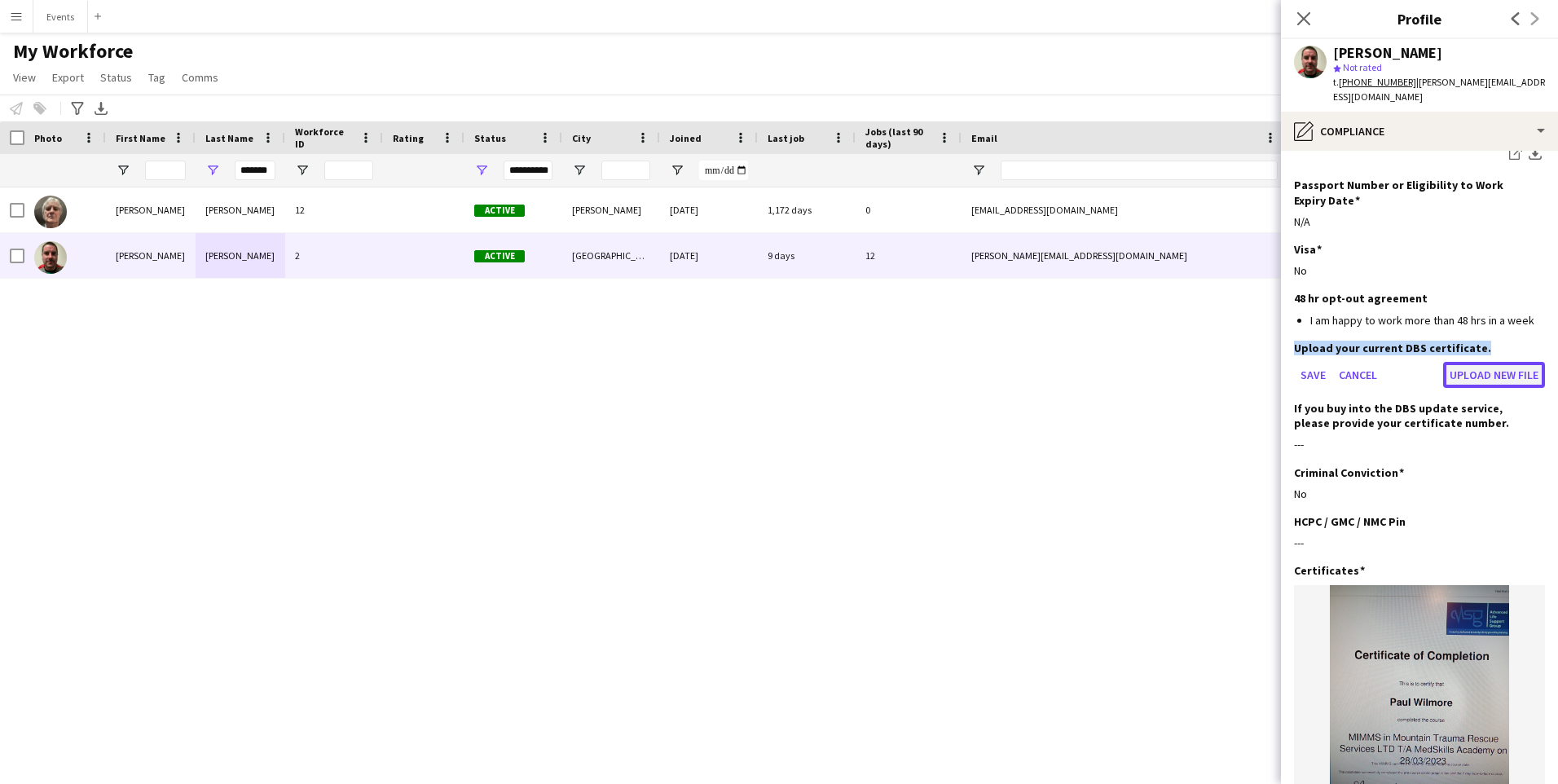
click at [1499, 362] on button "Upload new file" at bounding box center [1493, 374] width 102 height 26
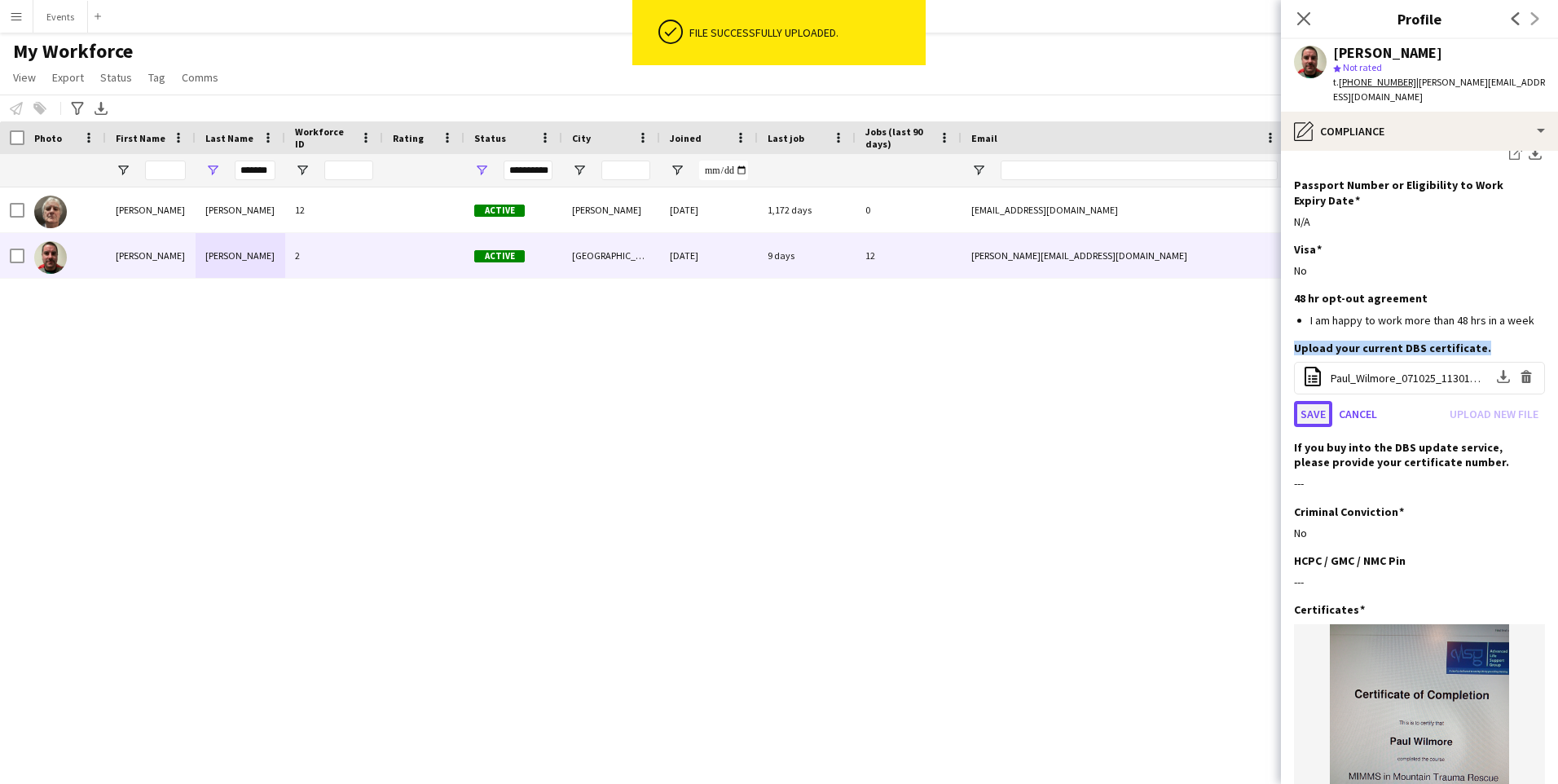
click at [1311, 406] on button "Save" at bounding box center [1313, 413] width 38 height 26
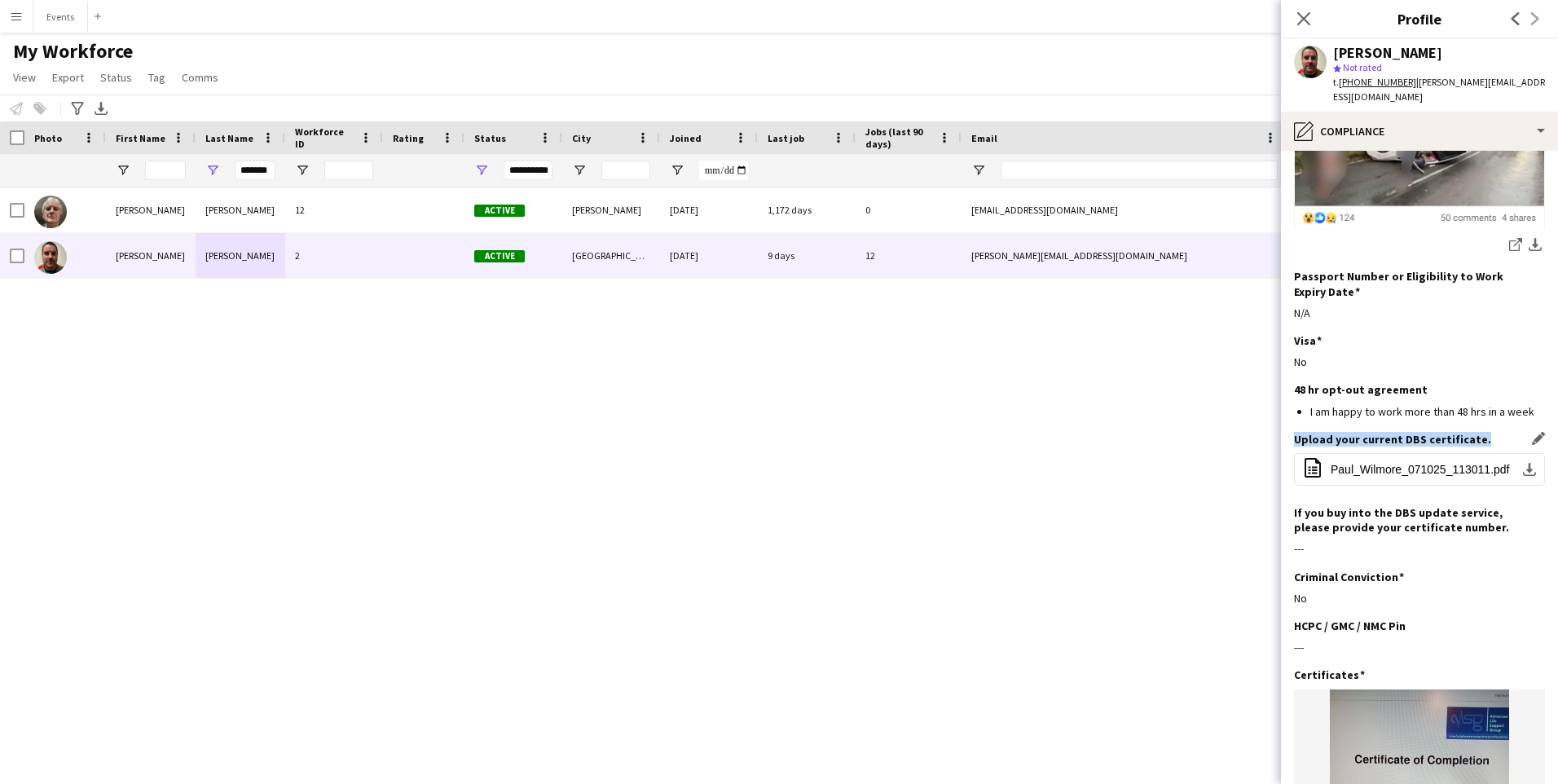
scroll to position [471, 0]
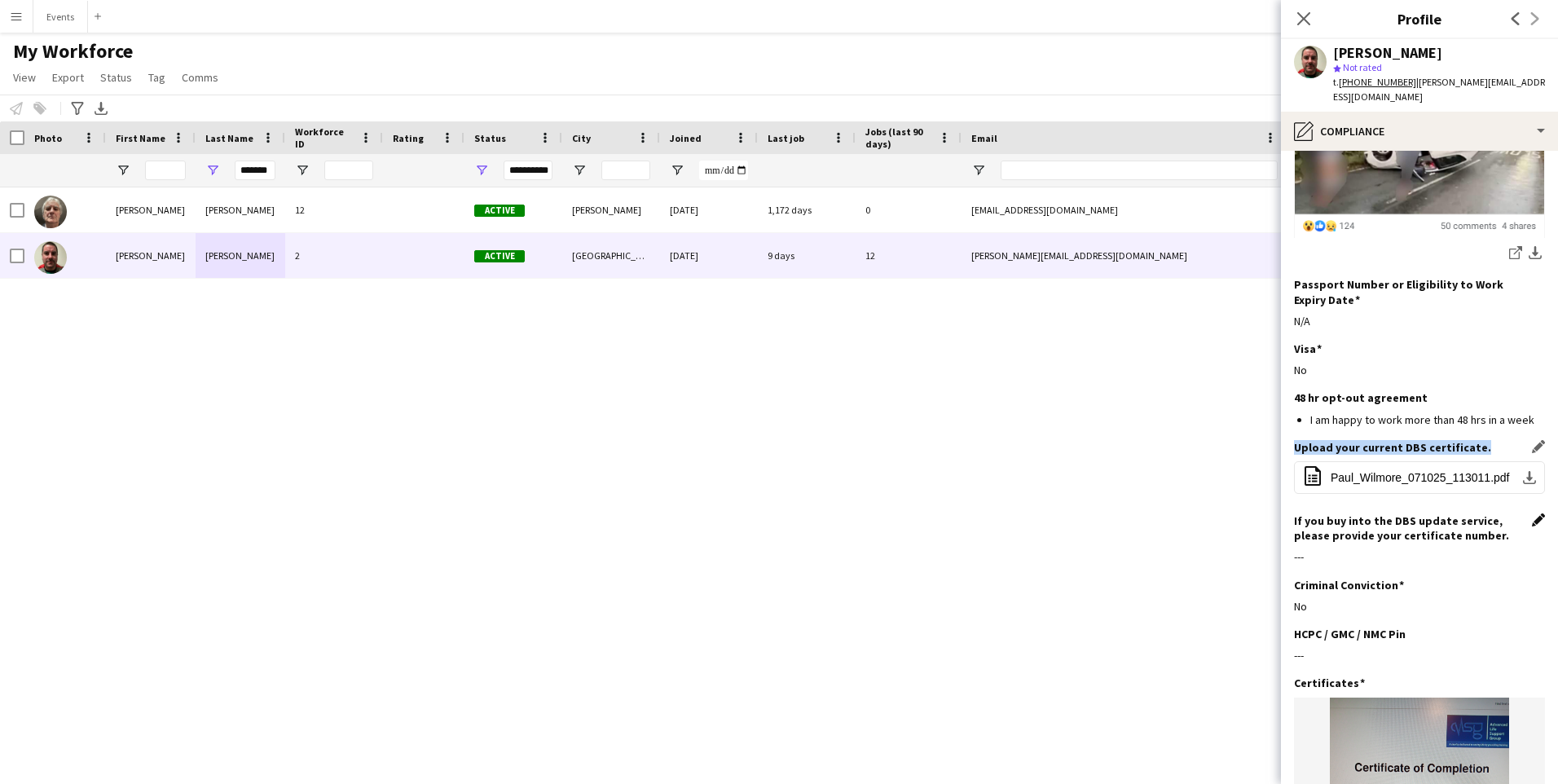
click at [1532, 513] on app-icon "Edit this field" at bounding box center [1539, 519] width 13 height 13
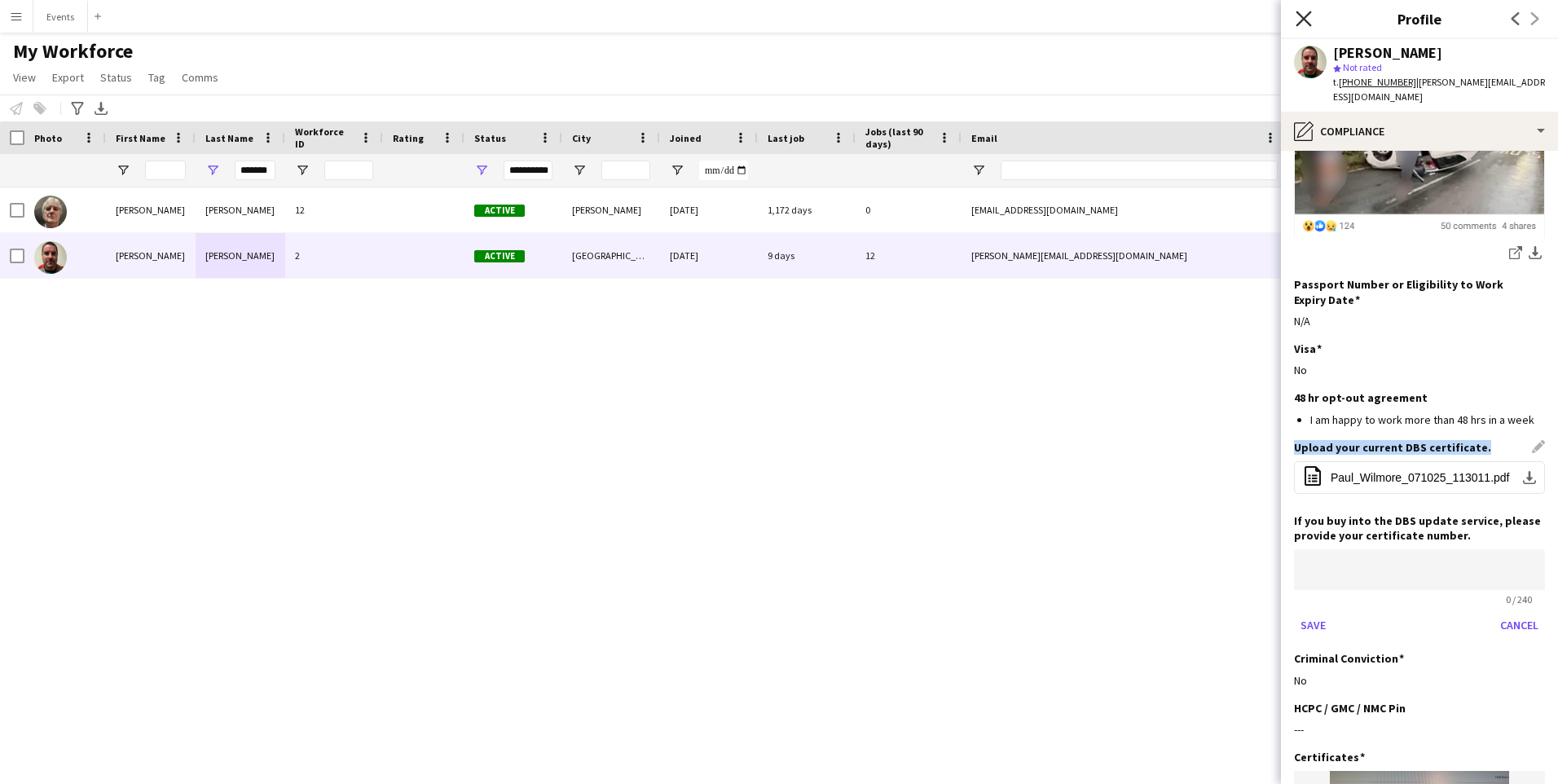
click at [1298, 13] on icon at bounding box center [1303, 18] width 15 height 15
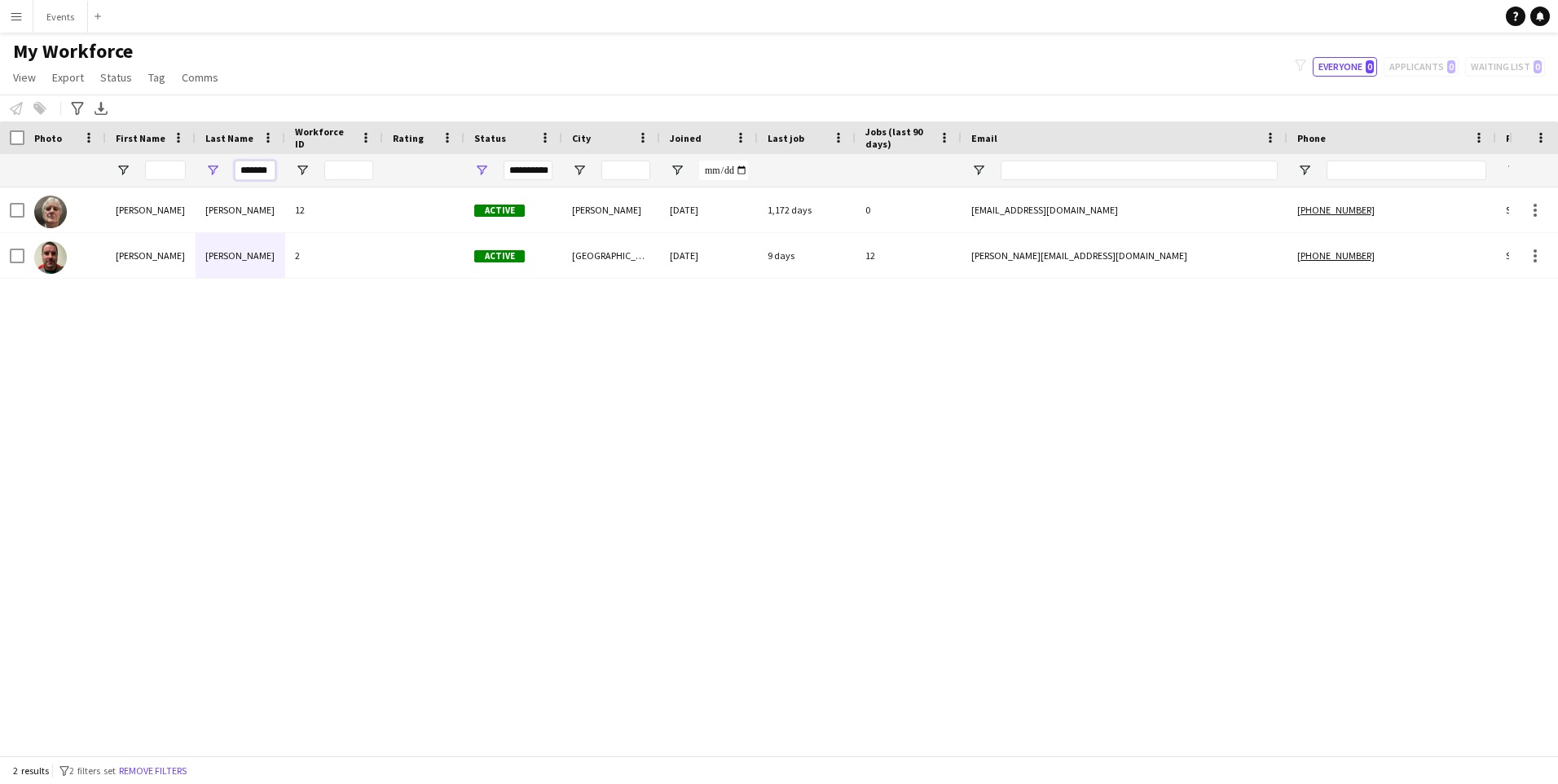
click at [261, 162] on input "*******" at bounding box center [255, 170] width 41 height 20
click at [261, 163] on input "*******" at bounding box center [255, 170] width 41 height 20
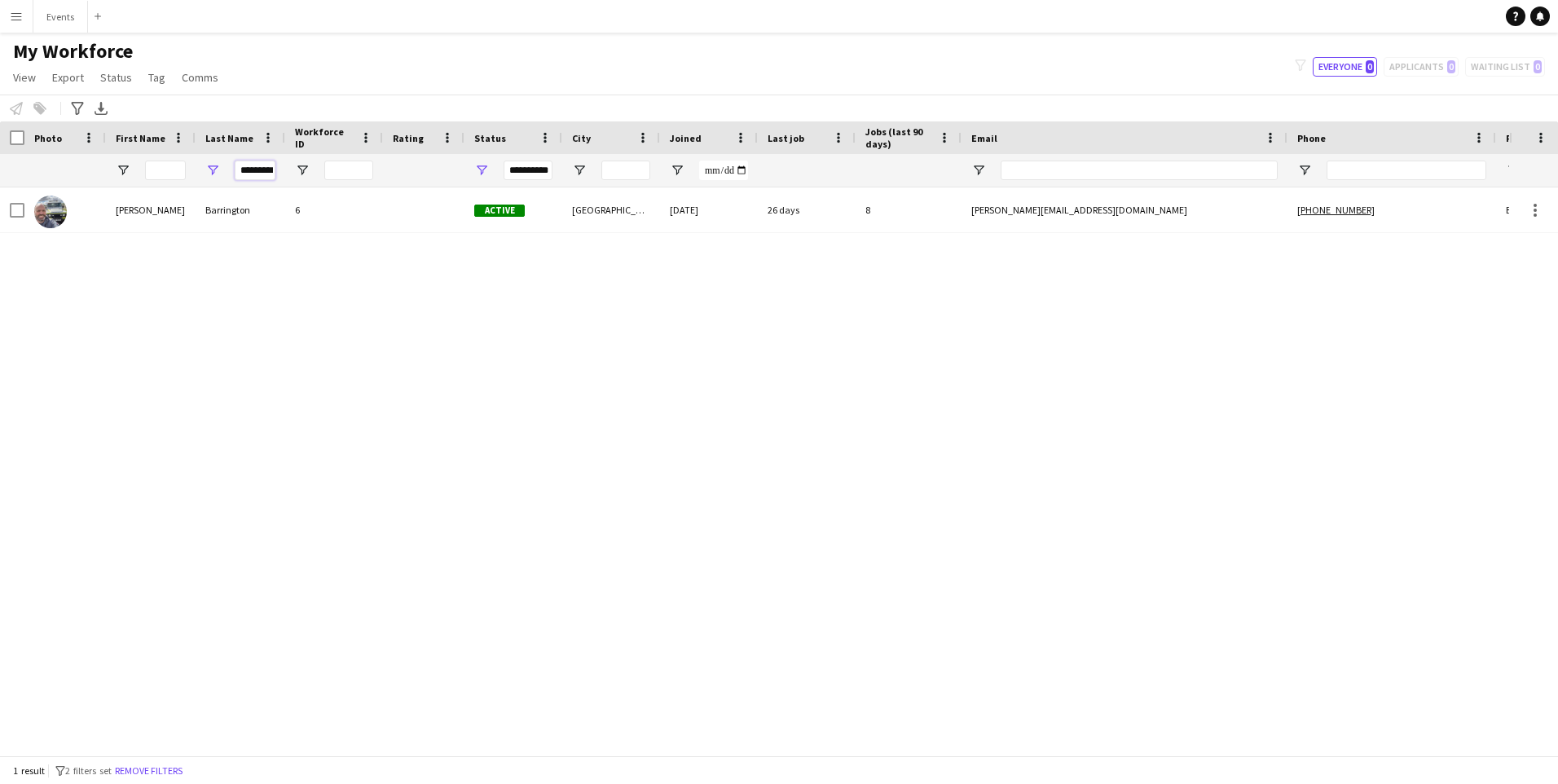
scroll to position [0, 5]
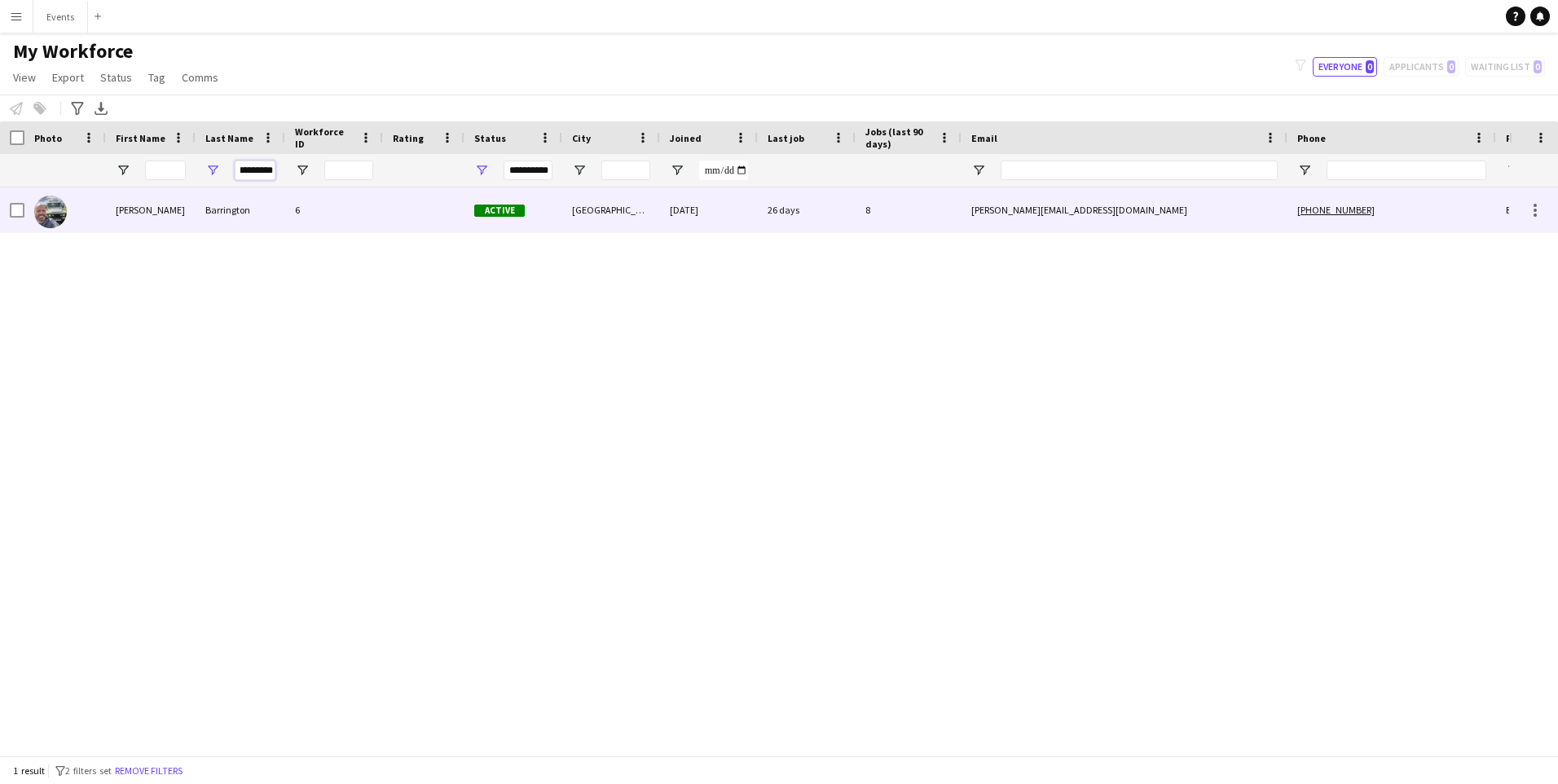
type input "*********"
click at [245, 206] on div "Barrington" at bounding box center [240, 209] width 89 height 45
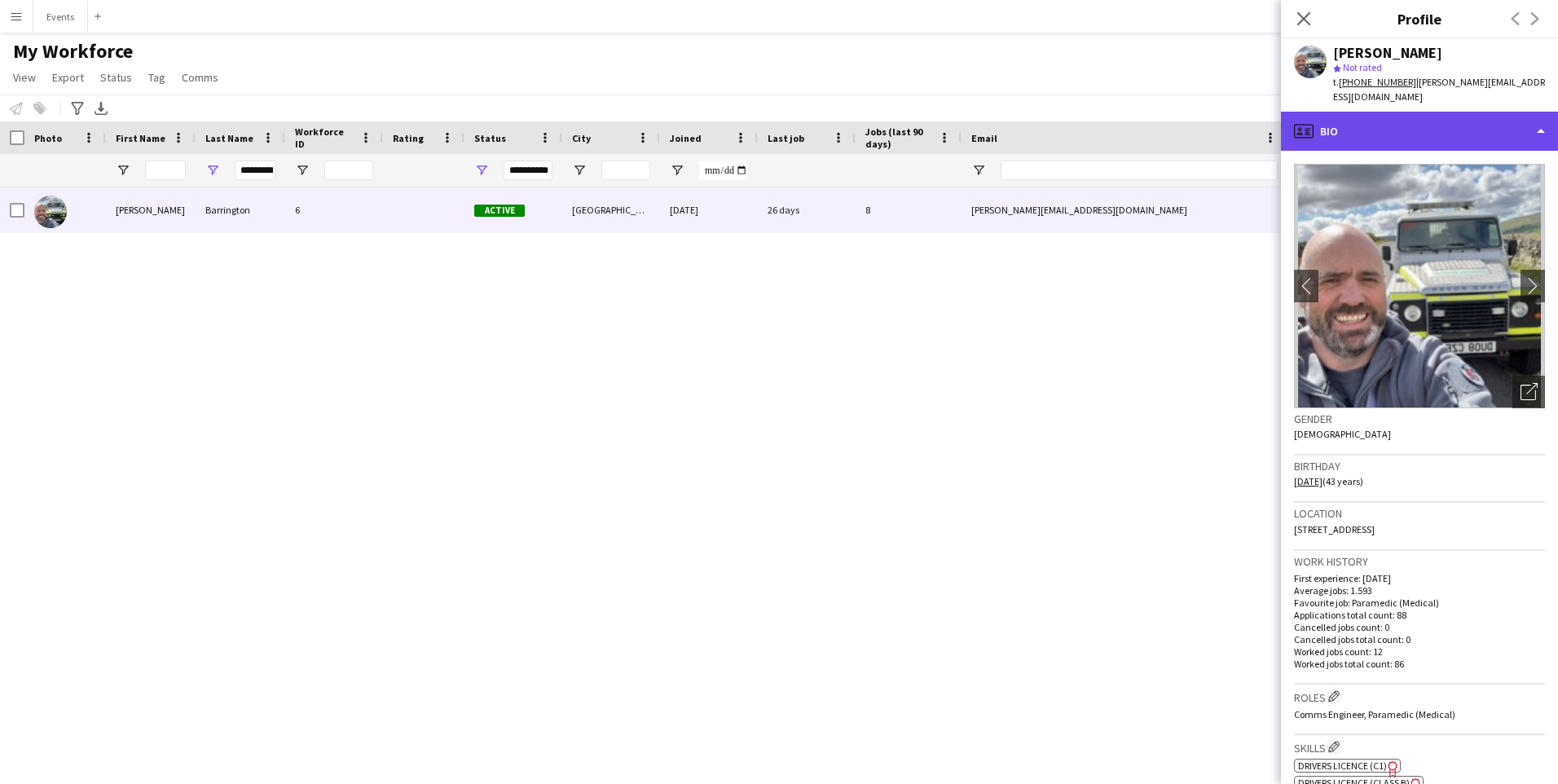
click at [1454, 132] on div "profile Bio" at bounding box center [1419, 130] width 277 height 39
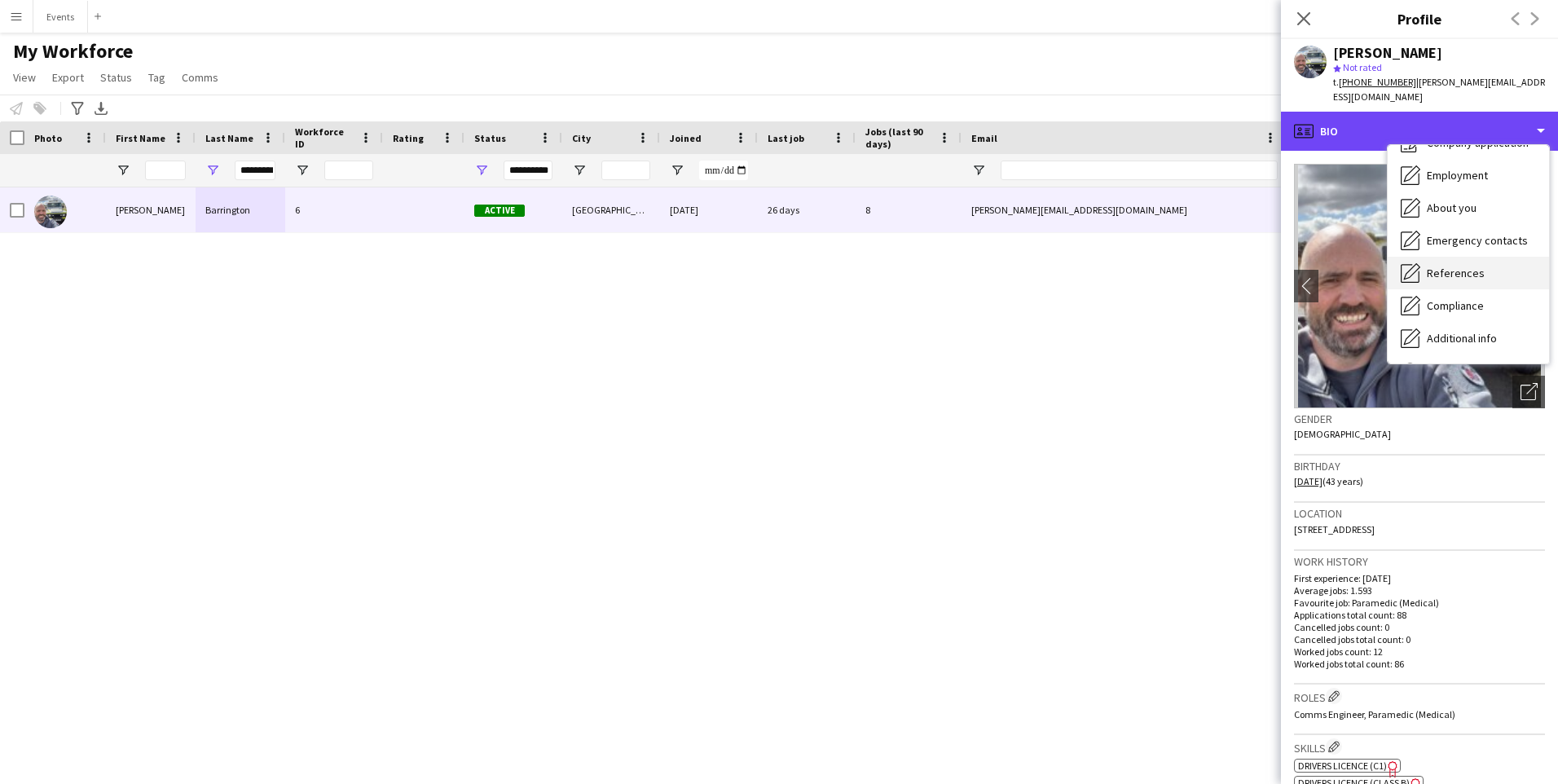
scroll to position [121, 0]
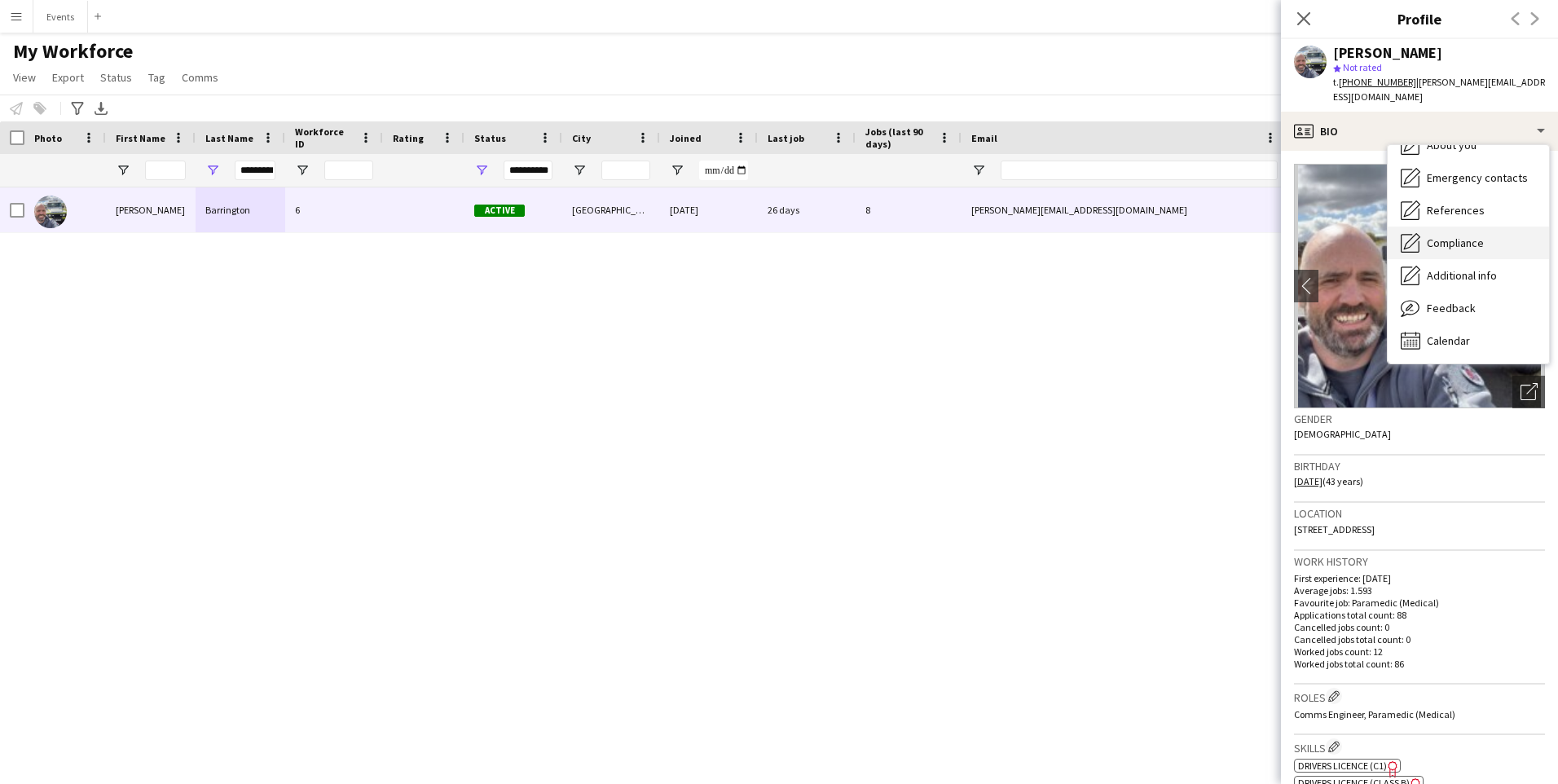
click at [1486, 241] on div "Compliance Compliance" at bounding box center [1469, 243] width 162 height 32
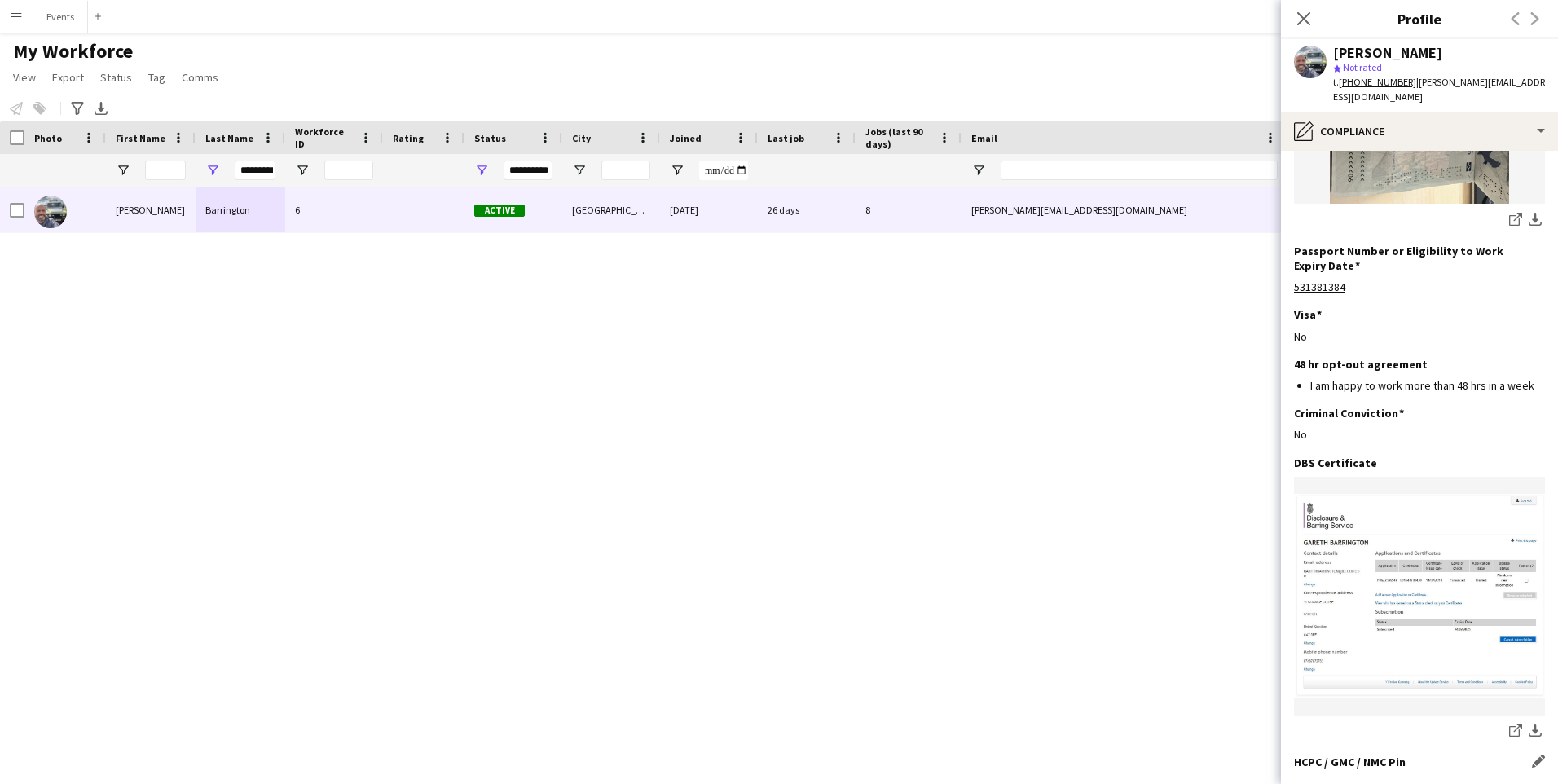
scroll to position [1037, 0]
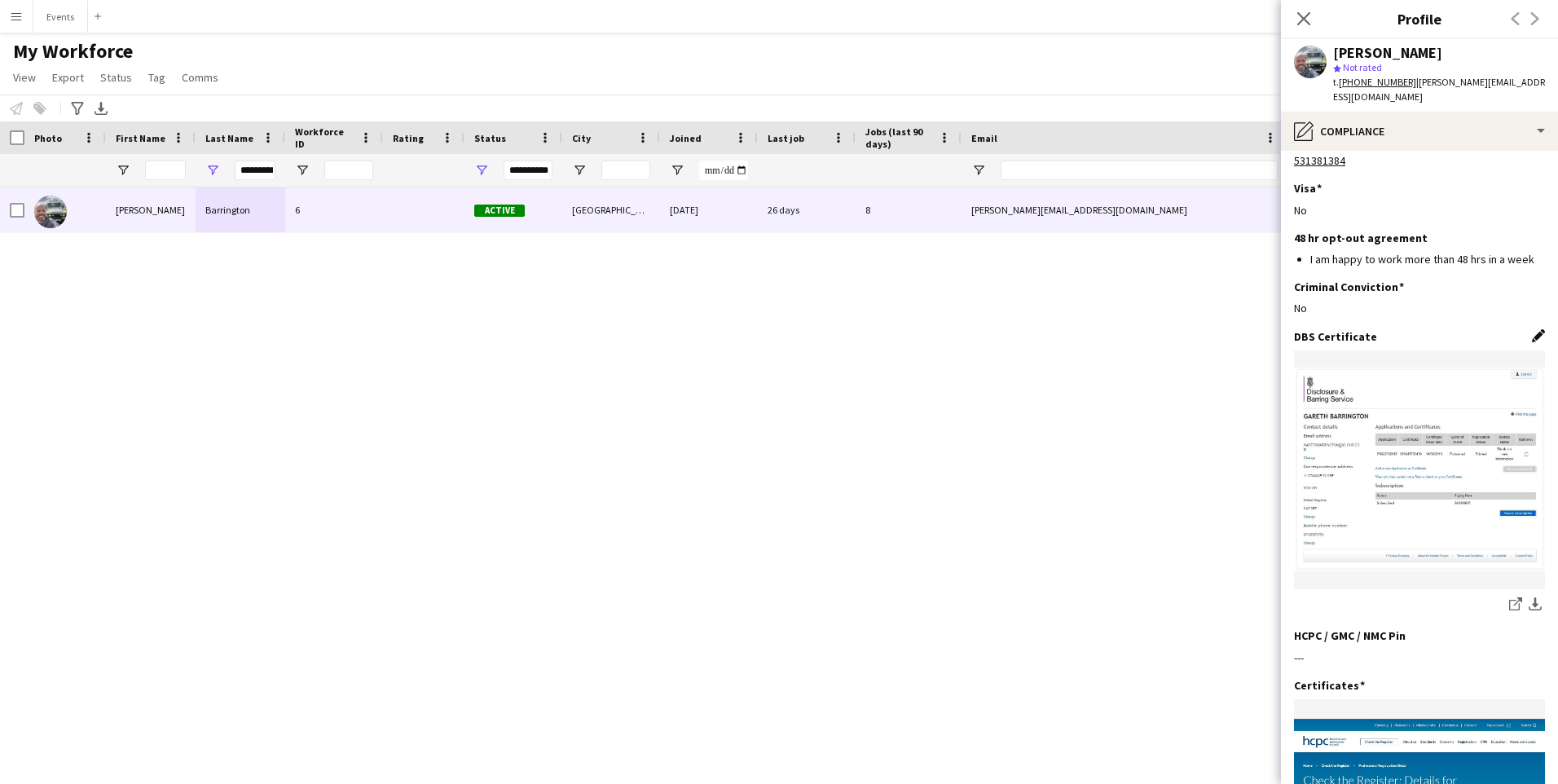
click at [1532, 329] on app-icon "Edit this field" at bounding box center [1539, 336] width 13 height 13
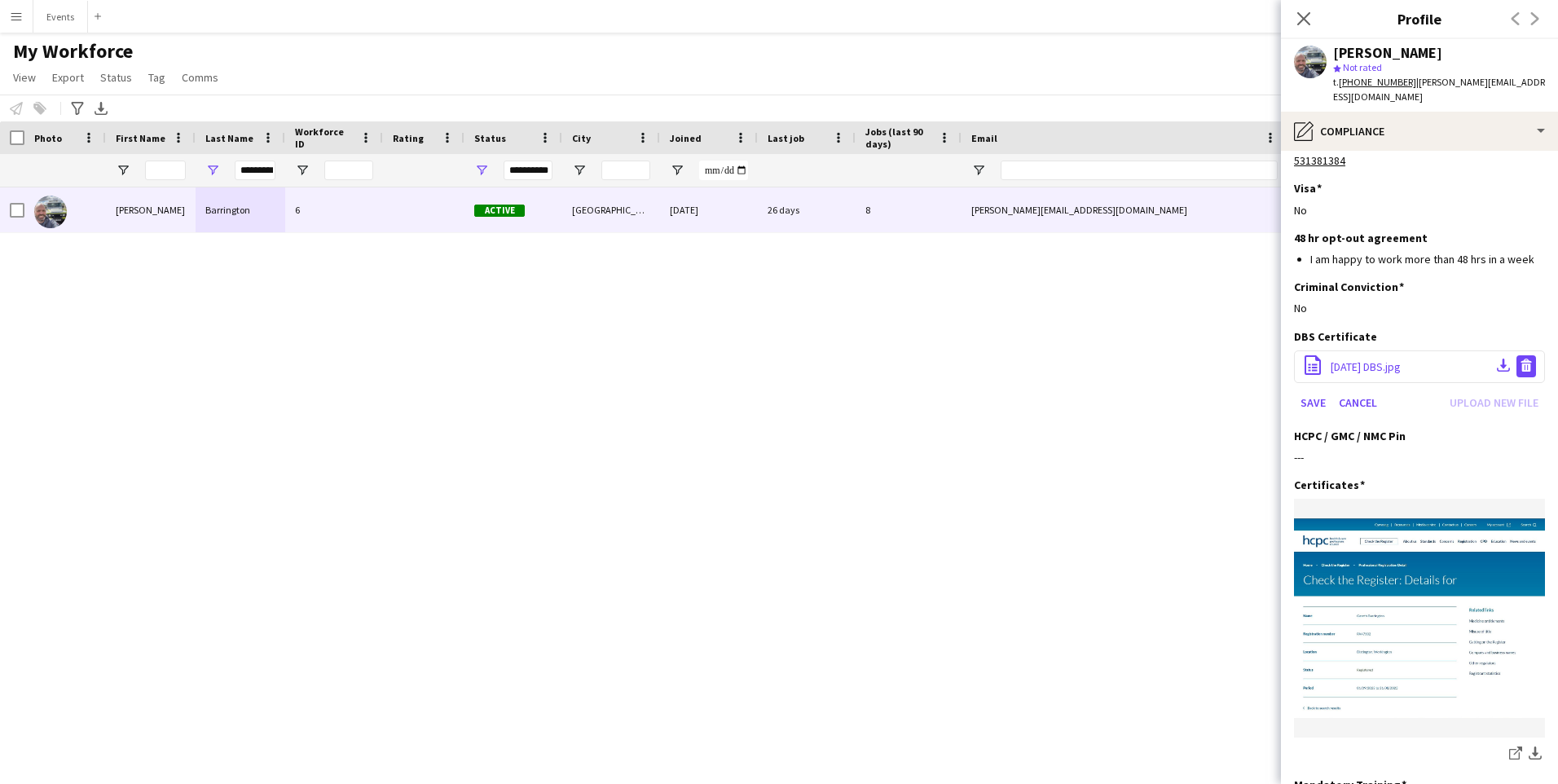
click at [1520, 359] on app-icon "Delete file" at bounding box center [1527, 366] width 13 height 15
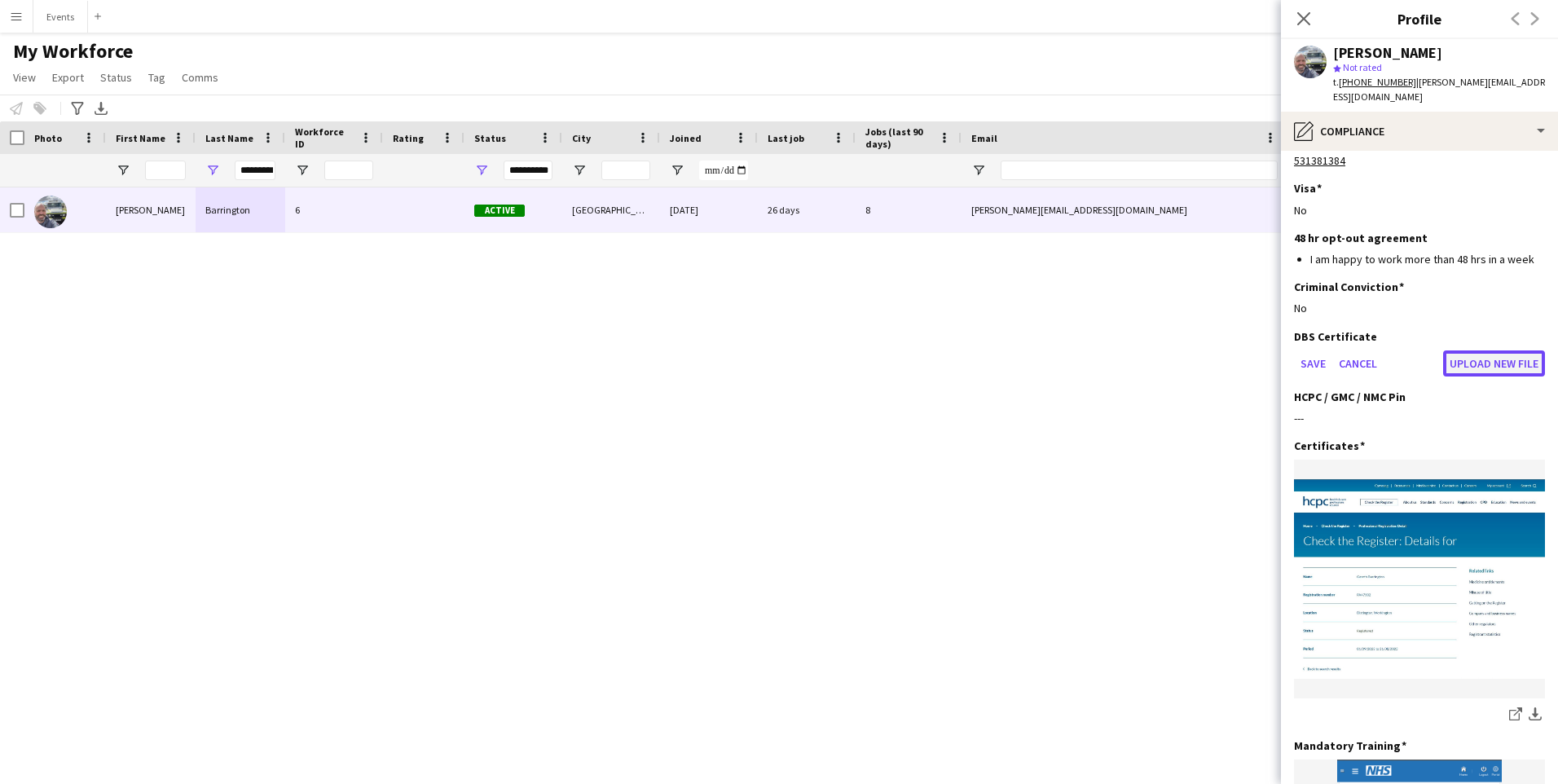
click at [1470, 350] on button "Upload new file" at bounding box center [1493, 363] width 102 height 26
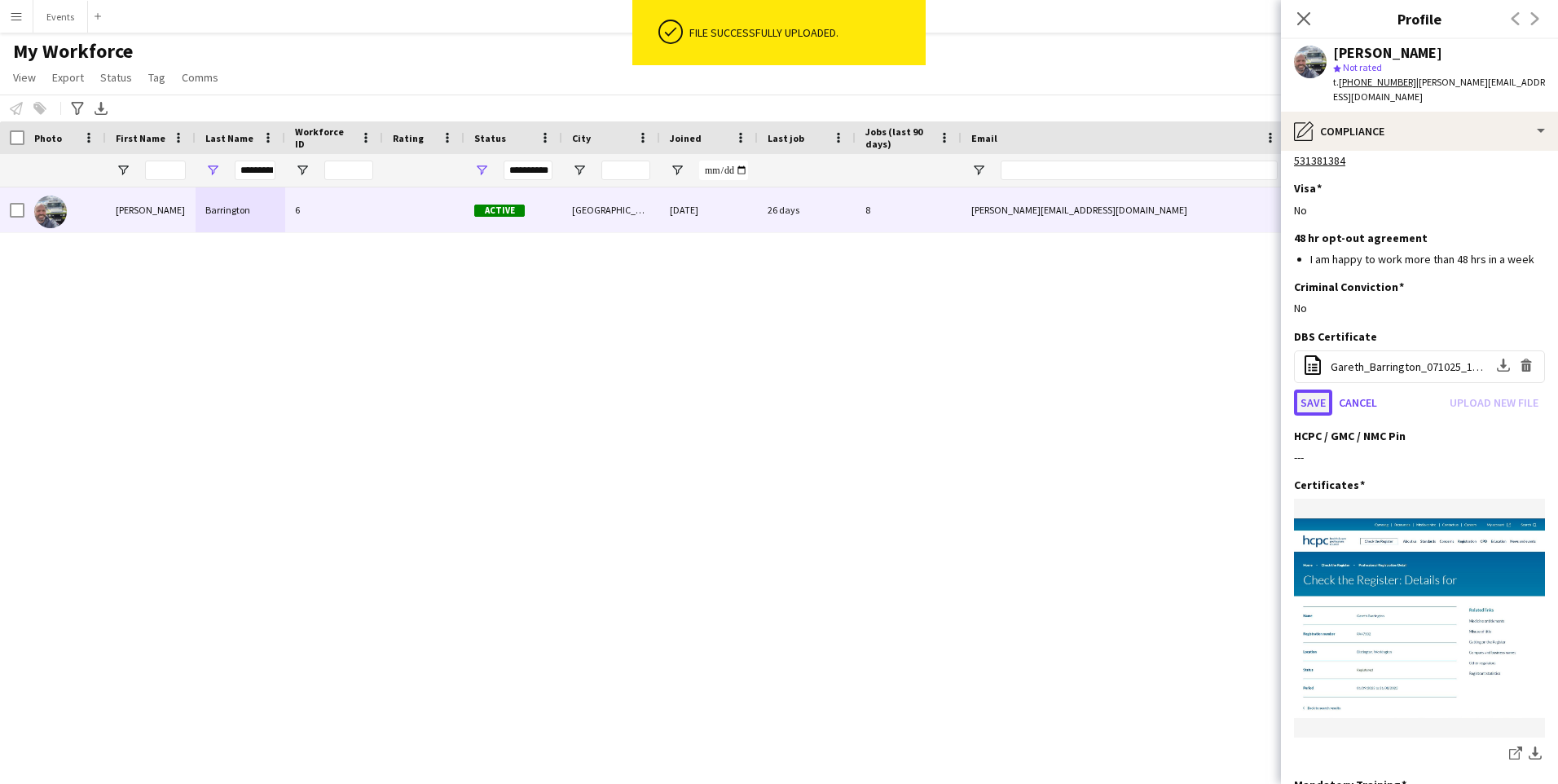
click at [1312, 389] on button "Save" at bounding box center [1313, 402] width 38 height 26
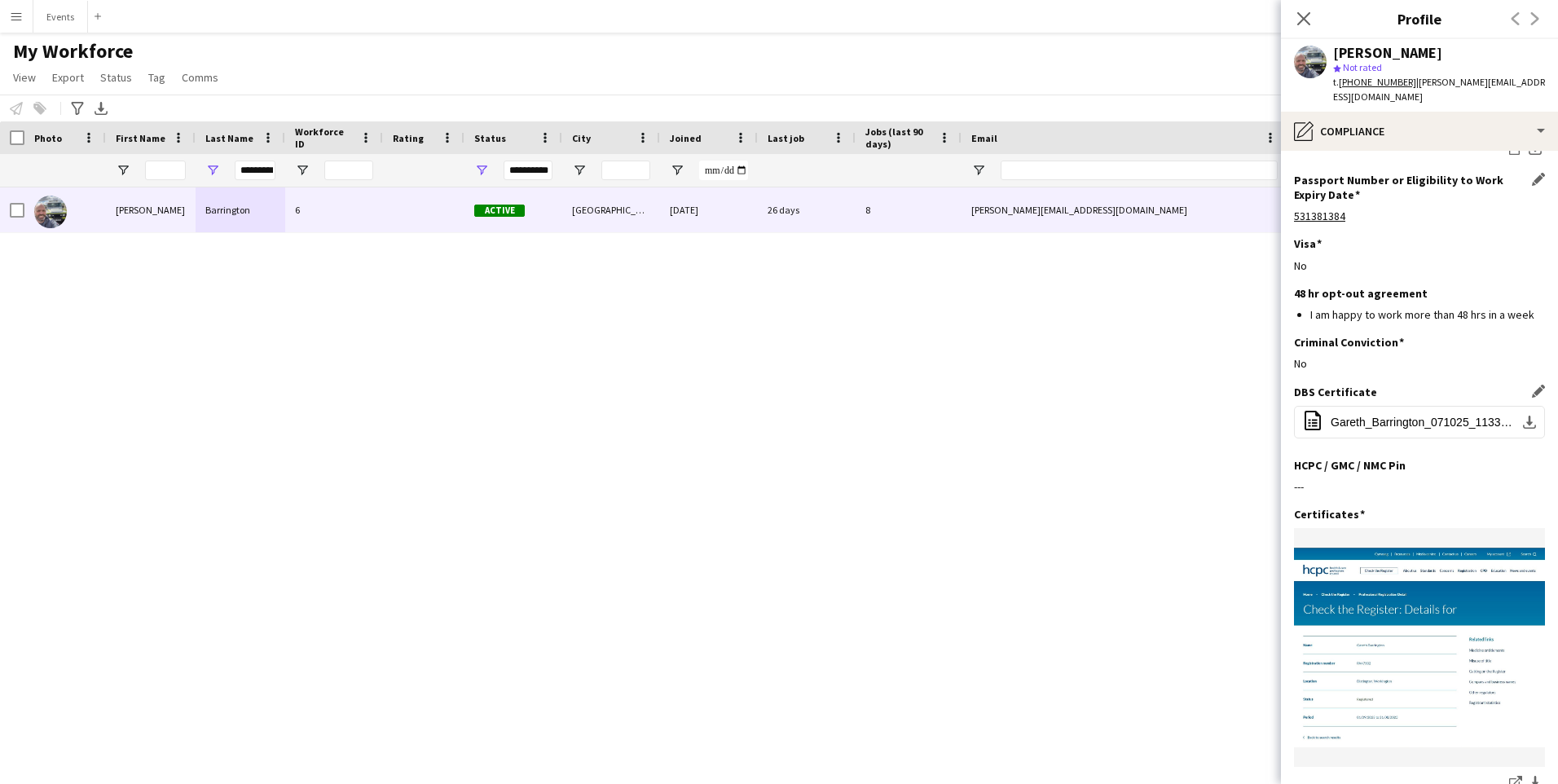
scroll to position [979, 0]
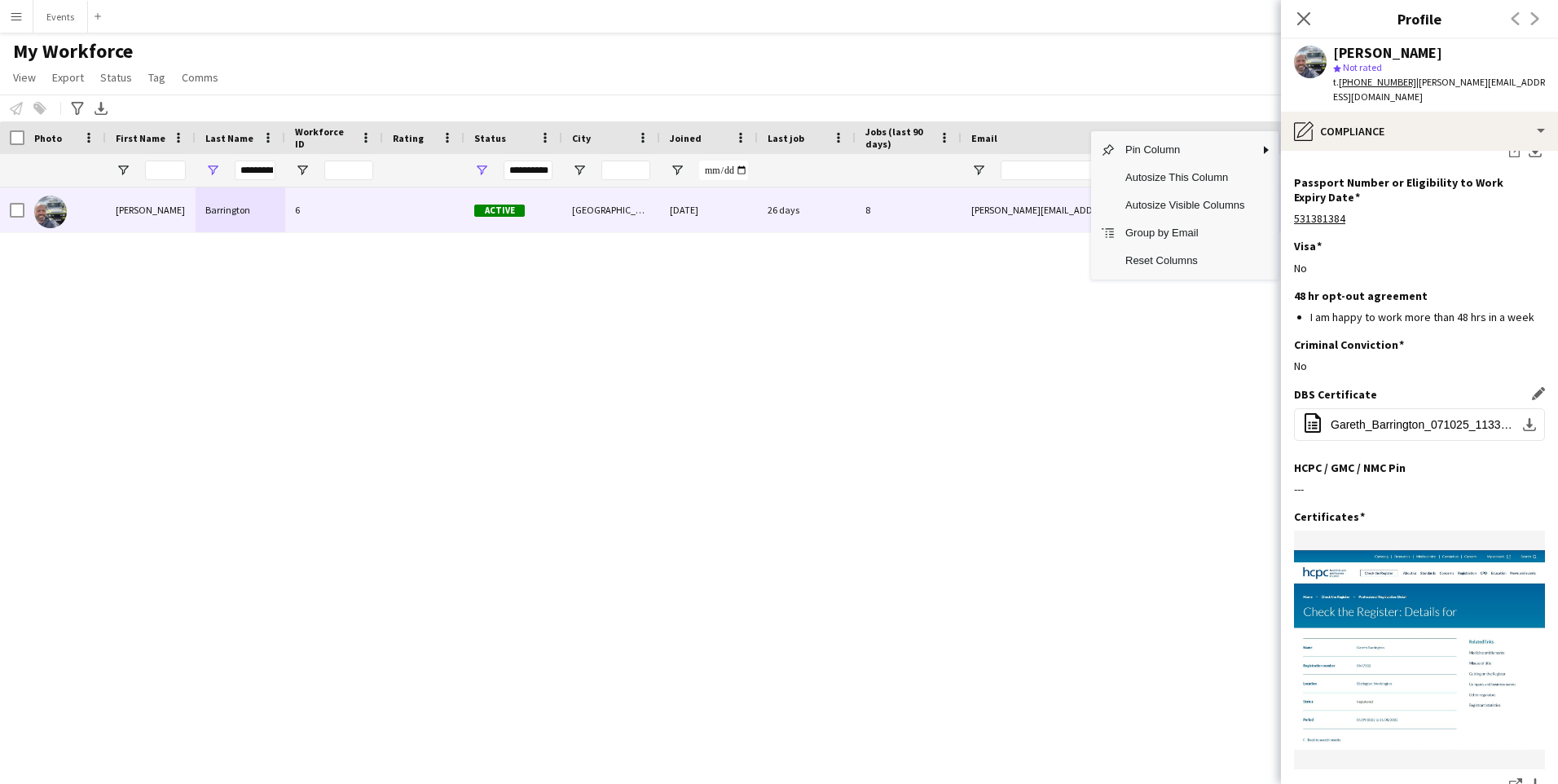
click at [1088, 460] on div "Gareth Barrington 6 Active Whitehaven 11-02-2022 26 days 8 g.barrington@esgmedi…" at bounding box center [755, 465] width 1509 height 556
drag, startPoint x: 934, startPoint y: 494, endPoint x: 458, endPoint y: 544, distance: 478.6
click at [354, 497] on div "Gareth Barrington 6 Active Whitehaven 11-02-2022 26 days 8 g.barrington@esgmedi…" at bounding box center [755, 465] width 1509 height 556
click at [1317, 21] on div "Close pop-in" at bounding box center [1304, 18] width 46 height 37
click at [1301, 8] on app-icon "Close pop-in" at bounding box center [1304, 19] width 24 height 24
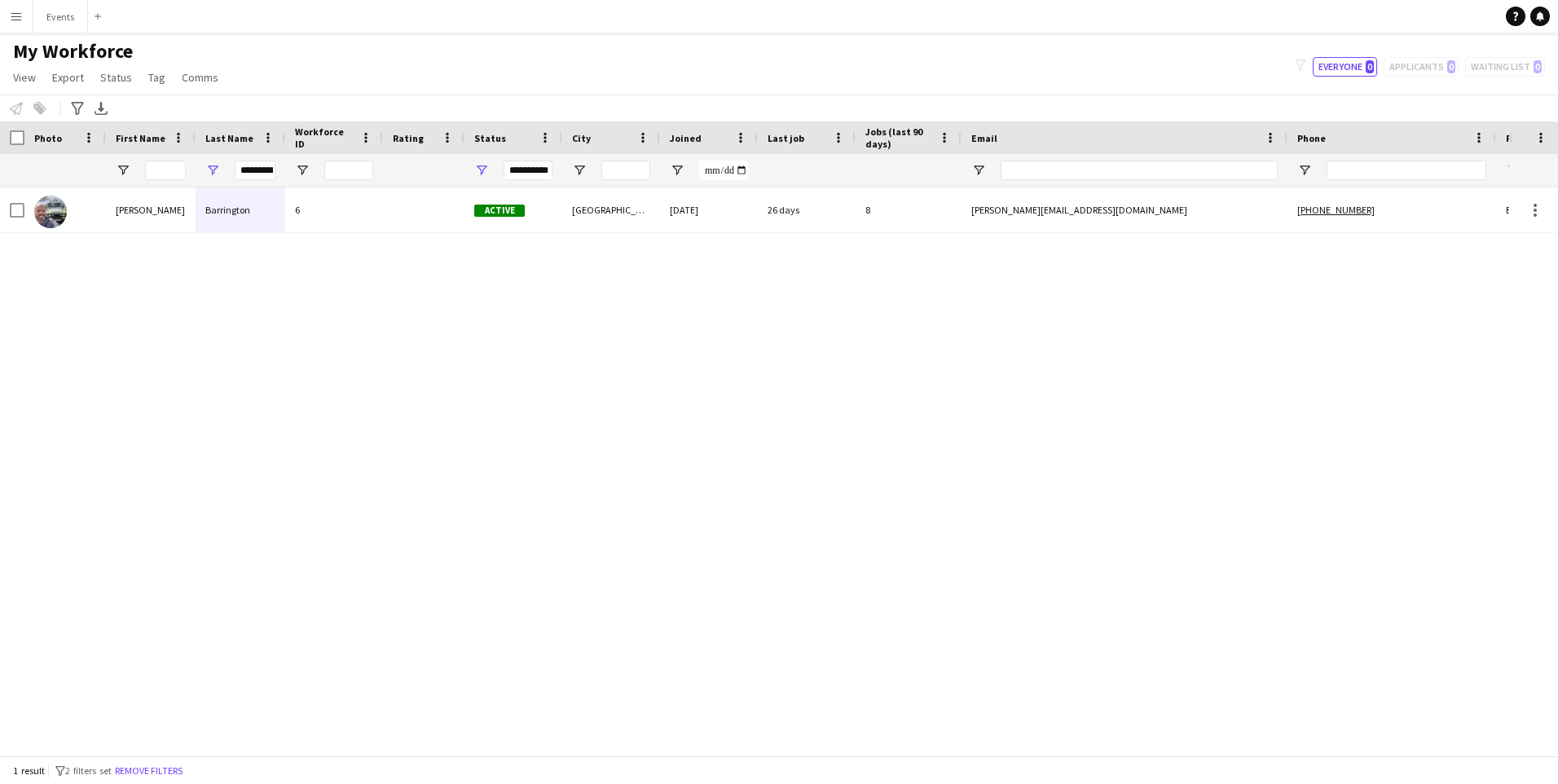
scroll to position [0, 258]
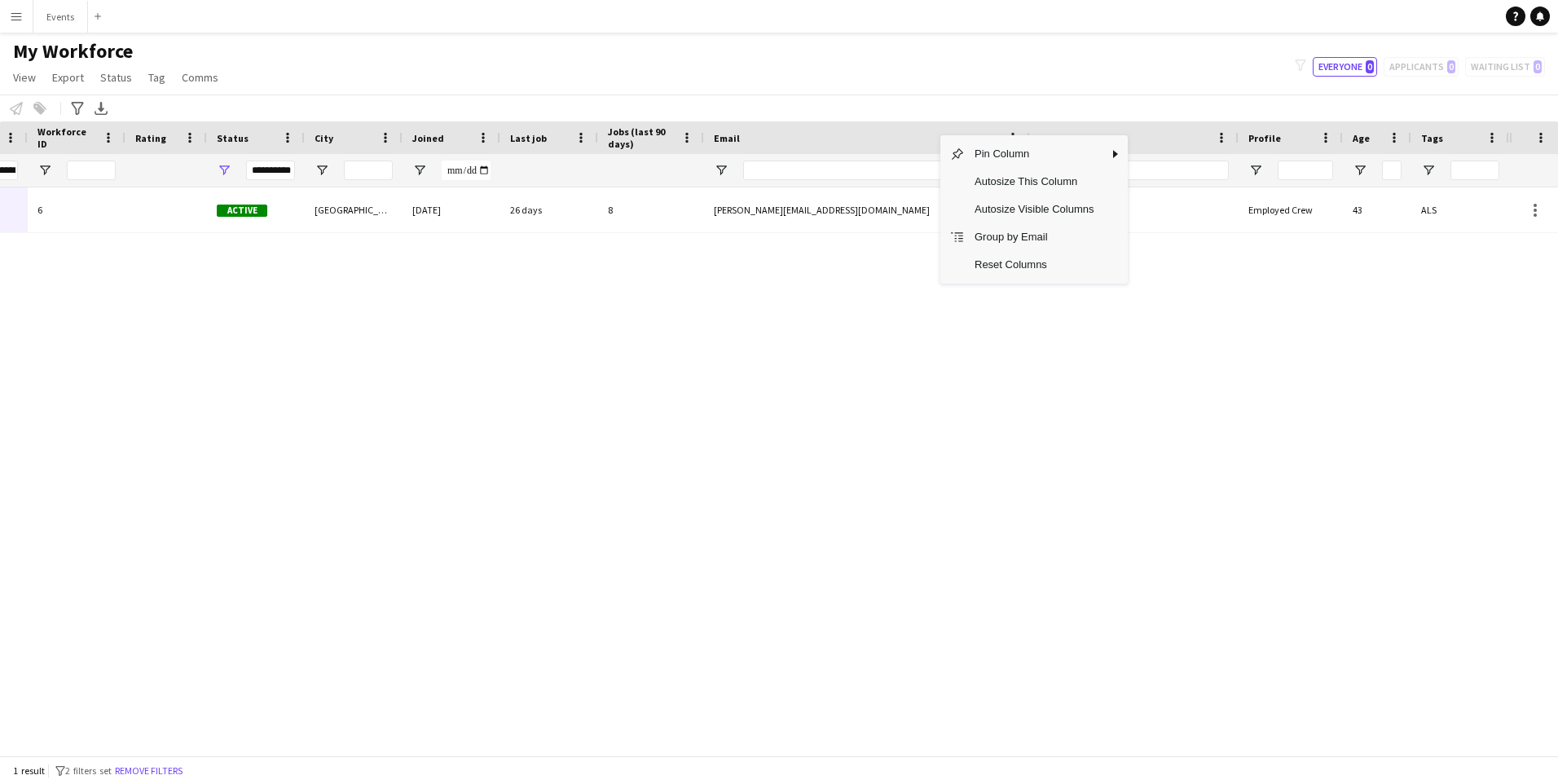
drag, startPoint x: 1182, startPoint y: 466, endPoint x: 1178, endPoint y: 432, distance: 34.2
click at [1181, 456] on div "Gareth Barrington 6 Active Whitehaven 11-02-2022 26 days 8 g.barrington@esgmedi…" at bounding box center [755, 465] width 1509 height 556
drag, startPoint x: 728, startPoint y: 375, endPoint x: 734, endPoint y: 405, distance: 30.6
click at [737, 383] on div "Gareth Barrington 6 Active Whitehaven 11-02-2022 26 days 8 g.barrington@esgmedi…" at bounding box center [755, 465] width 1509 height 556
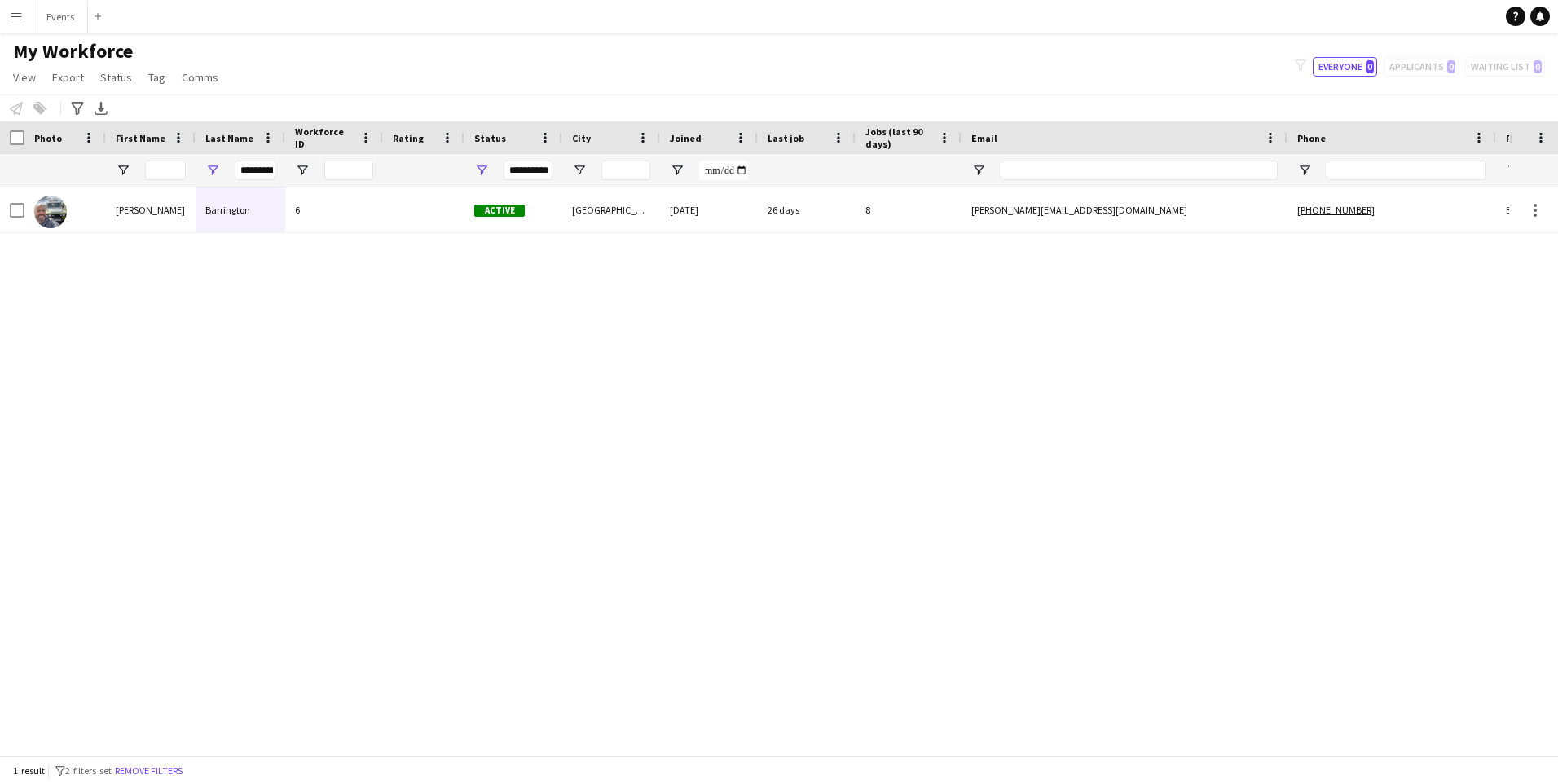
drag, startPoint x: 720, startPoint y: 468, endPoint x: 845, endPoint y: 595, distance: 178.2
click at [720, 470] on div "Gareth Barrington 6 Active Whitehaven 11-02-2022 26 days 8 g.barrington@esgmedi…" at bounding box center [755, 465] width 1509 height 556
